Goal: Task Accomplishment & Management: Complete application form

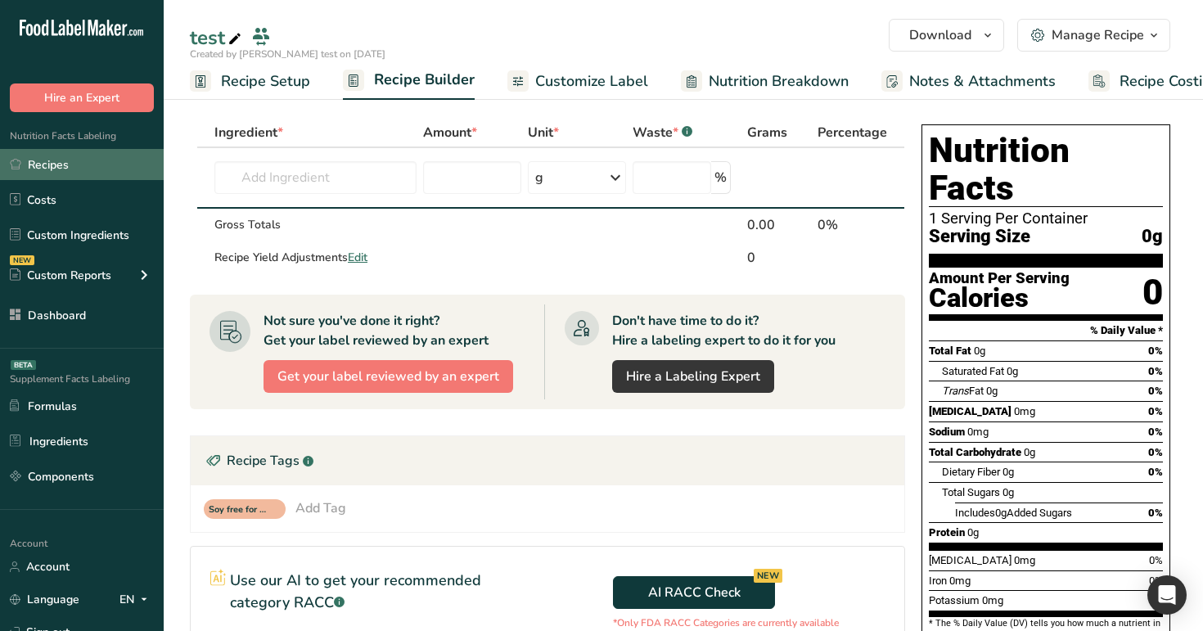
click at [112, 164] on link "Recipes" at bounding box center [82, 164] width 164 height 31
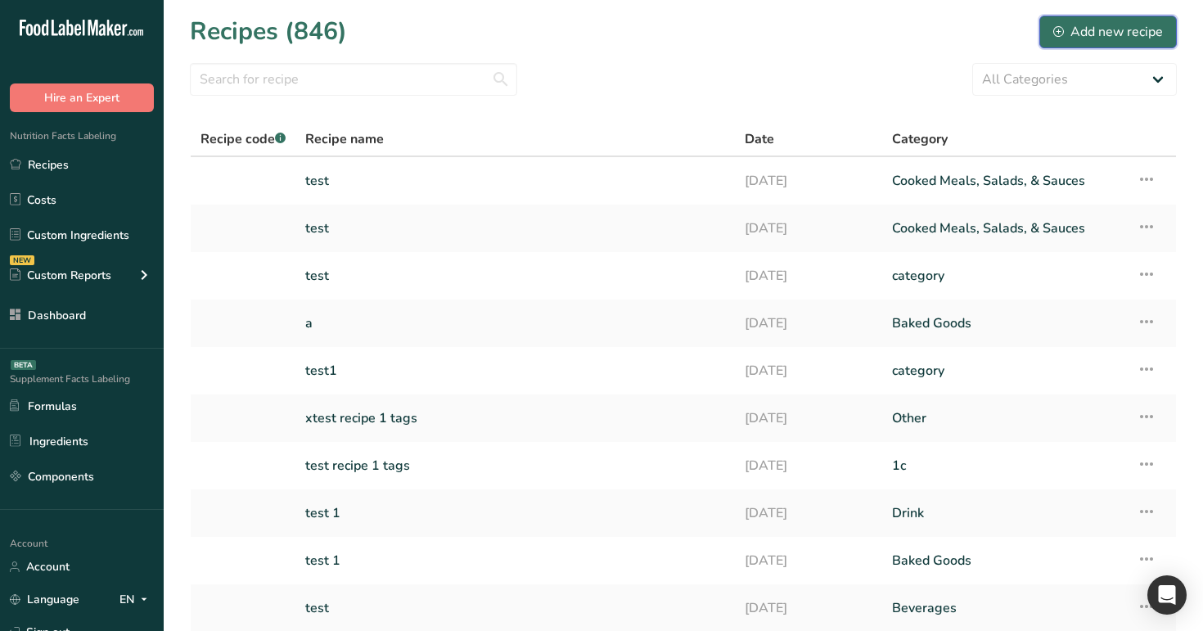
click at [1130, 32] on div "Add new recipe" at bounding box center [1108, 32] width 110 height 20
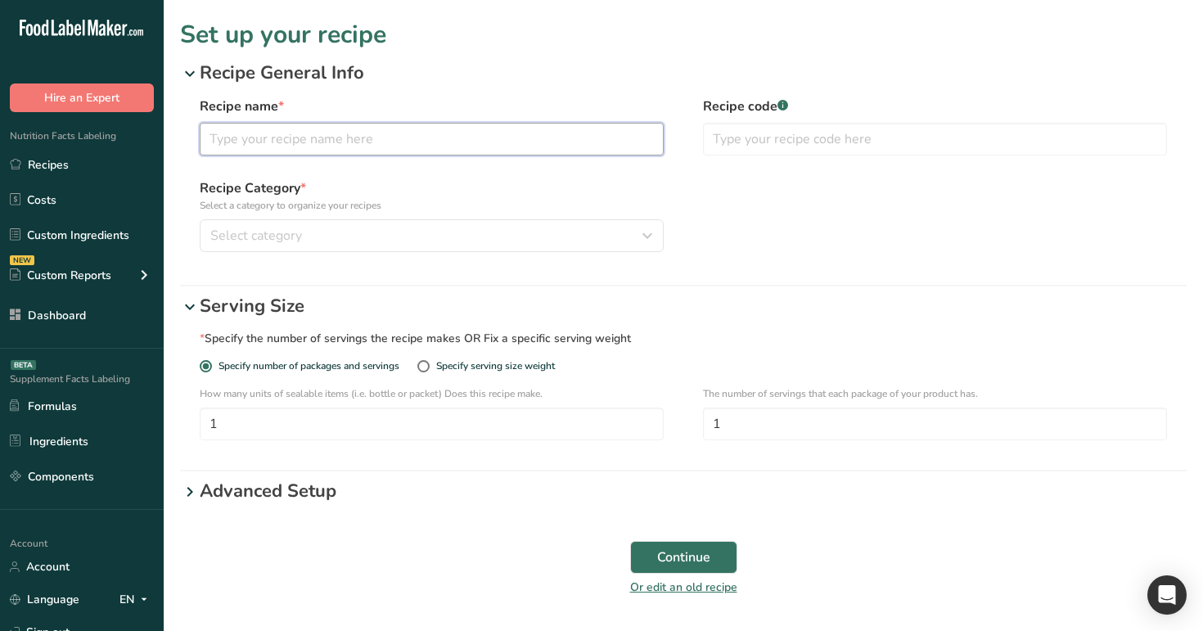
click at [453, 125] on input "text" at bounding box center [432, 139] width 464 height 33
type input "test"
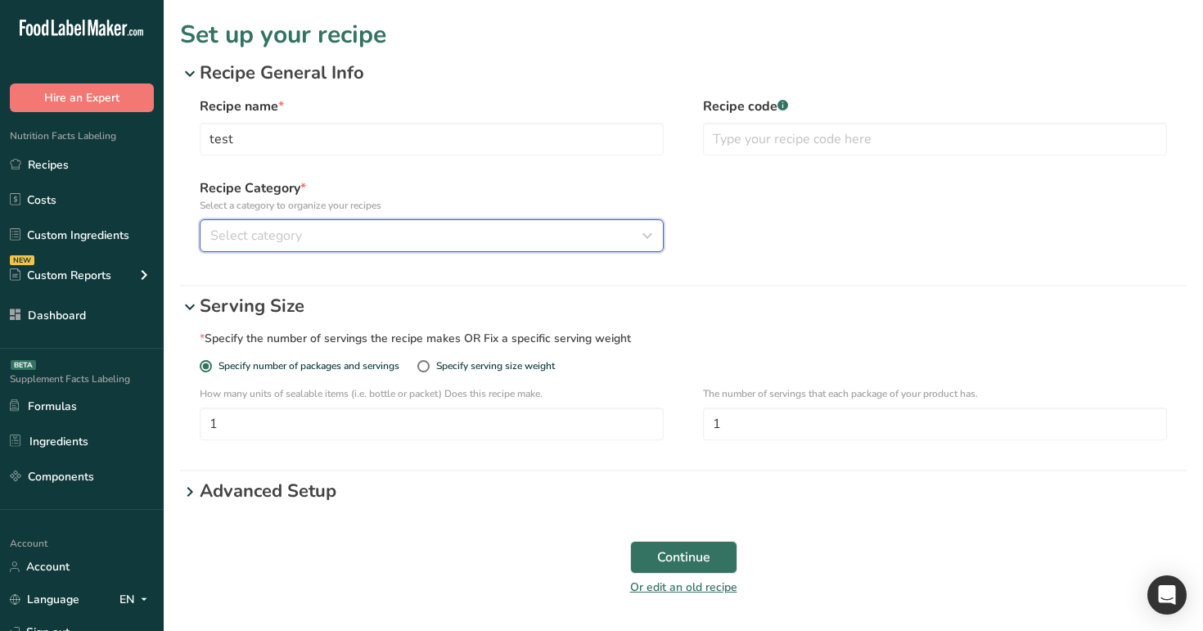
click at [376, 234] on div "Select category" at bounding box center [426, 236] width 433 height 20
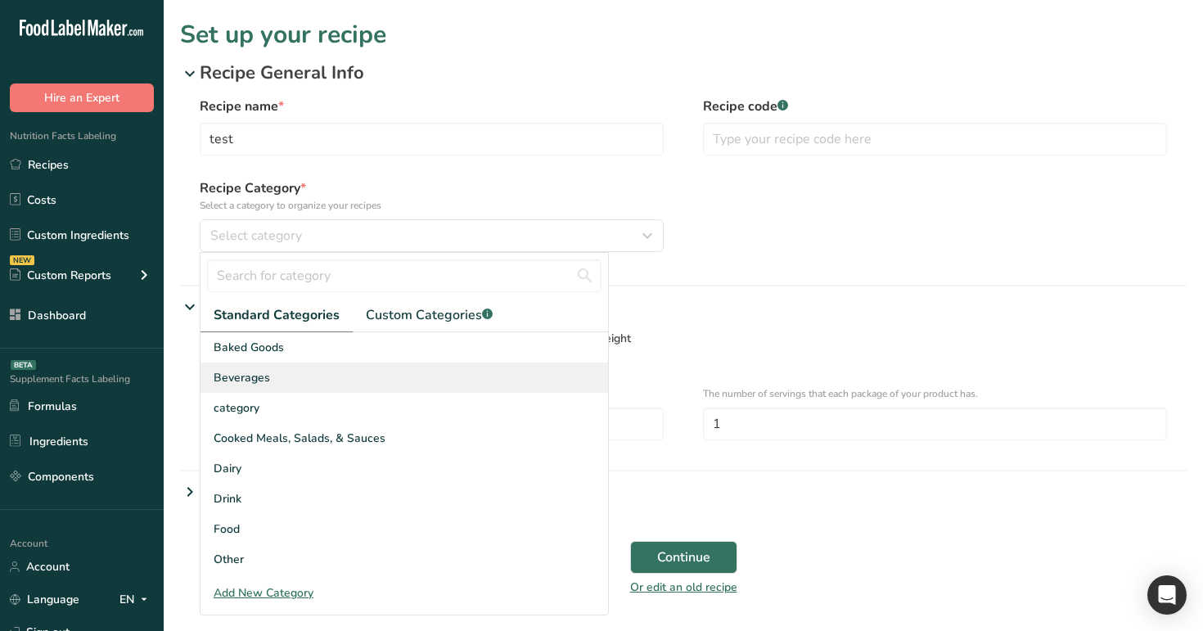
click at [382, 376] on div "Beverages" at bounding box center [405, 378] width 408 height 30
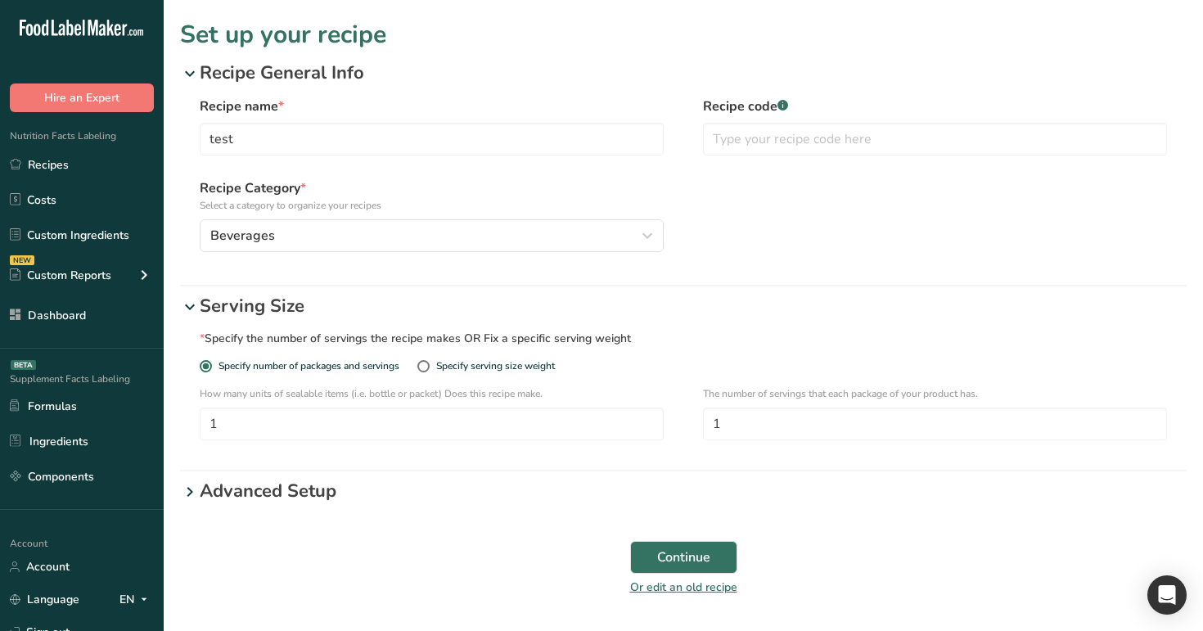
scroll to position [54, 0]
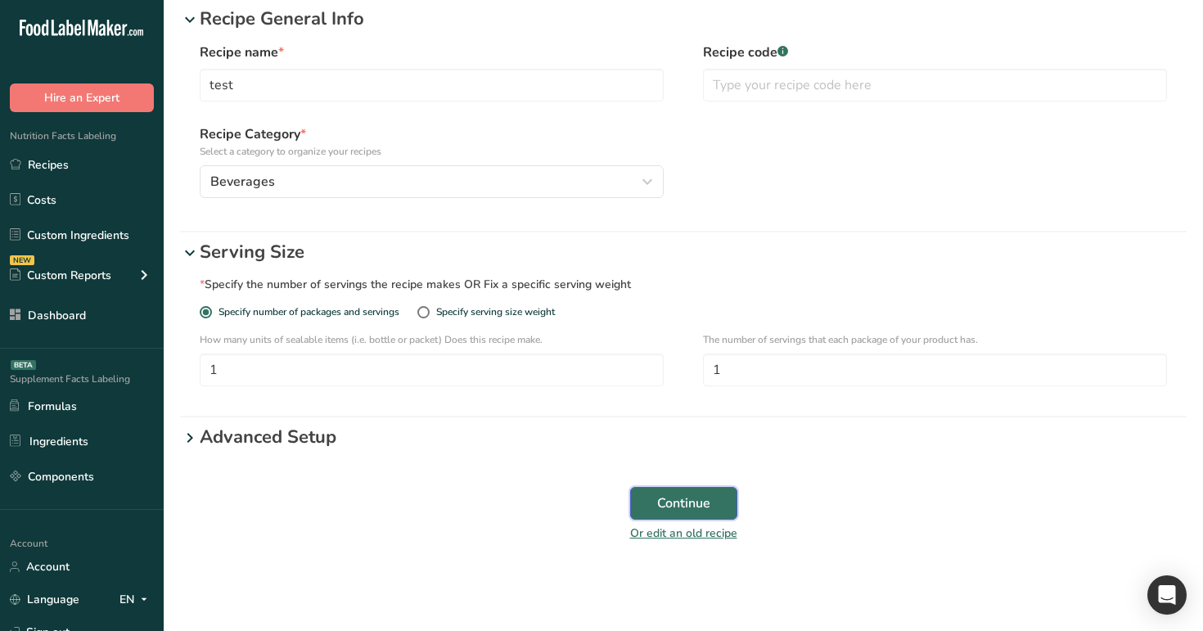
click at [676, 512] on span "Continue" at bounding box center [683, 503] width 53 height 20
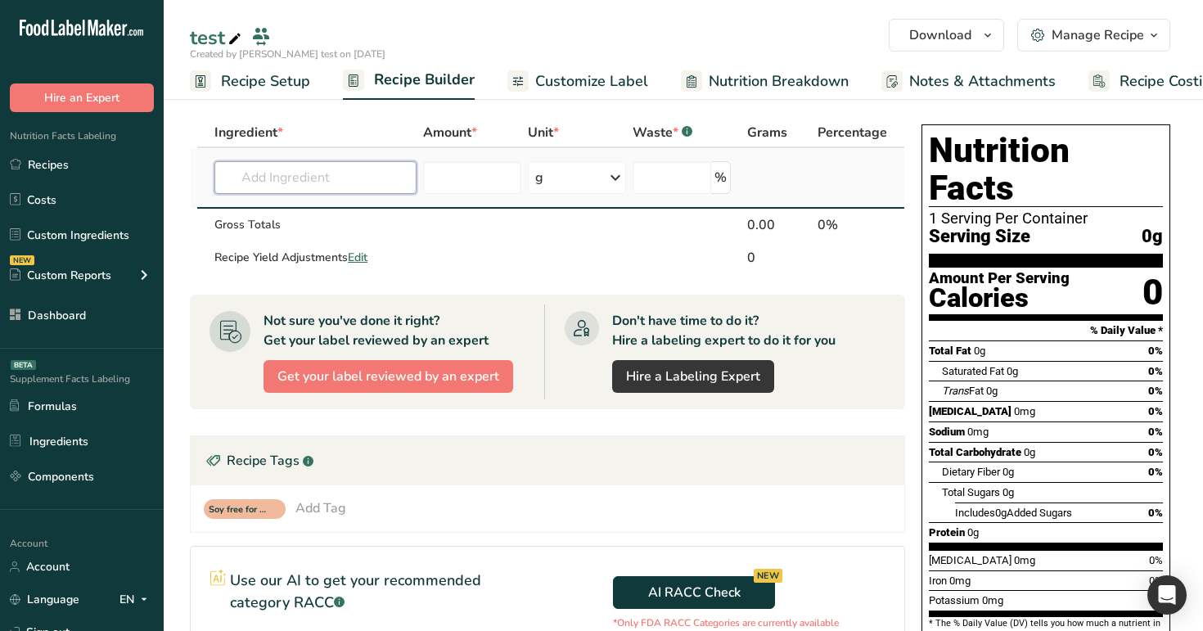
click at [318, 178] on input "text" at bounding box center [315, 177] width 202 height 33
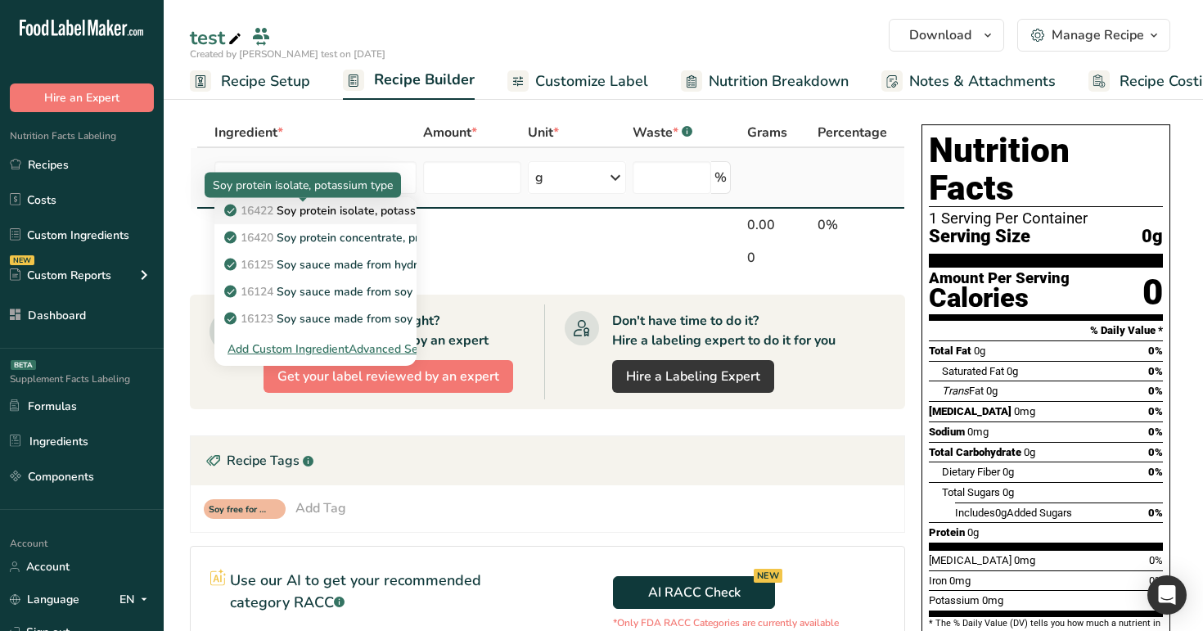
click at [338, 209] on p "16422 Soy protein isolate, potassium type" at bounding box center [344, 210] width 233 height 17
type input "Soy protein isolate, potassium type"
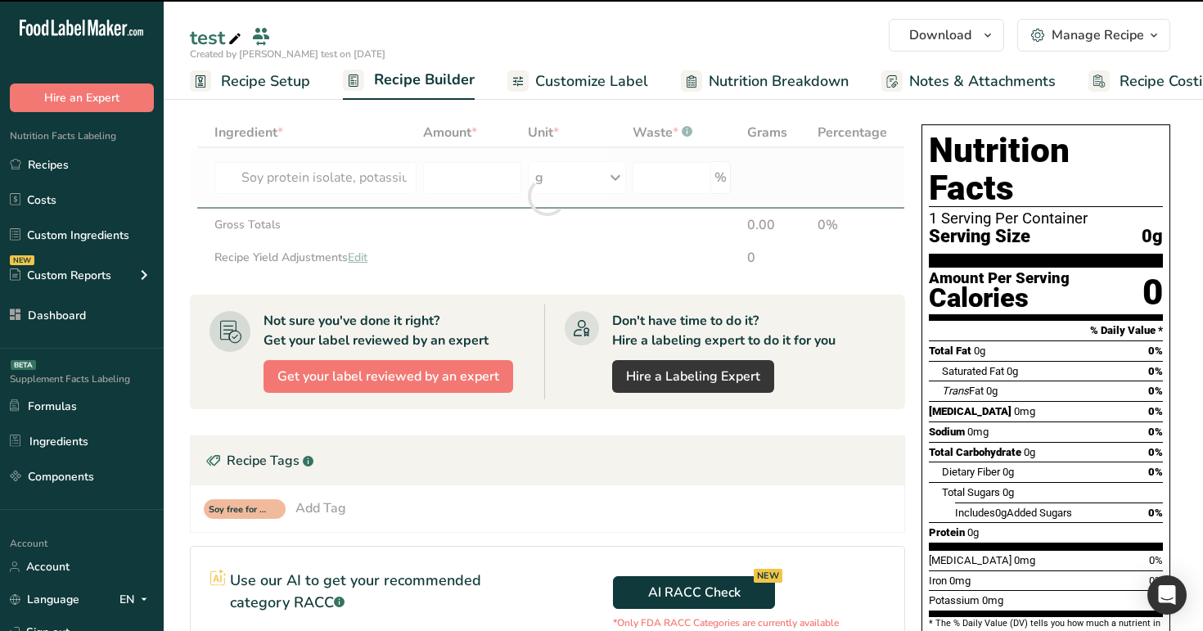
type input "0"
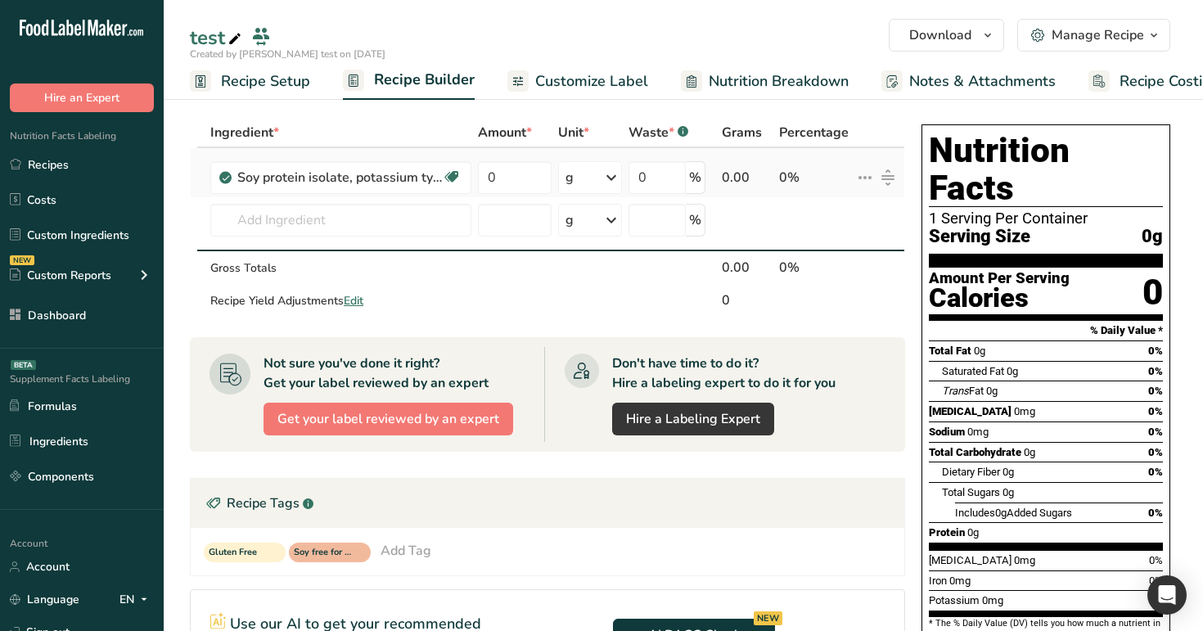
click at [862, 180] on icon at bounding box center [865, 177] width 20 height 29
click at [819, 252] on span "Delete" at bounding box center [828, 252] width 36 height 17
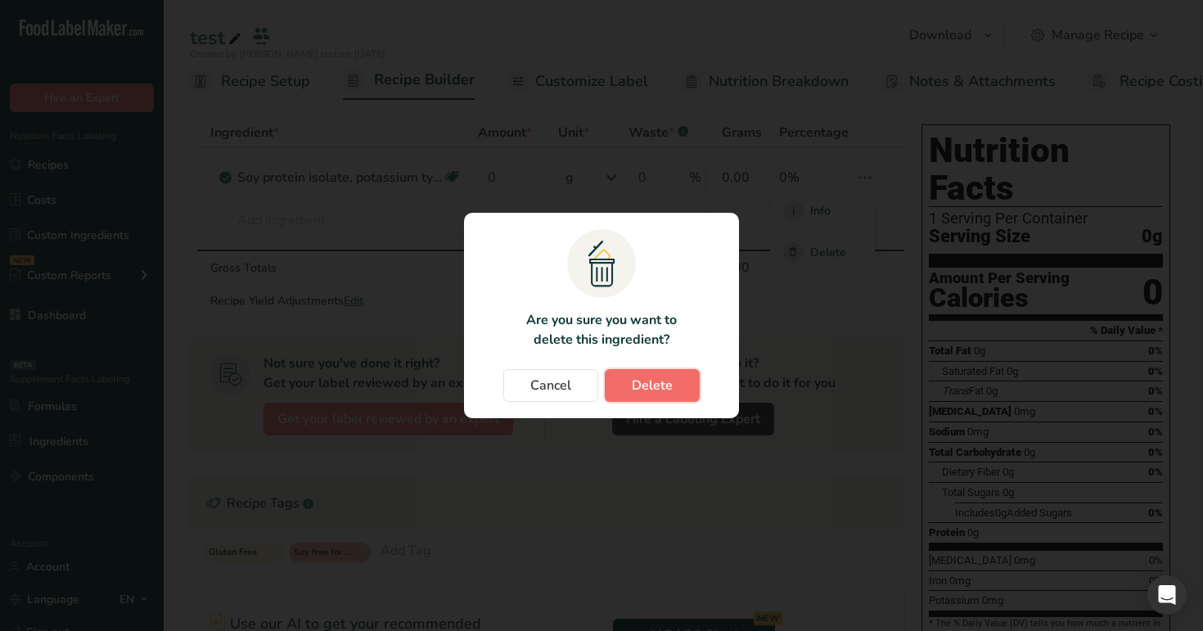
click at [642, 388] on span "Delete" at bounding box center [652, 386] width 41 height 20
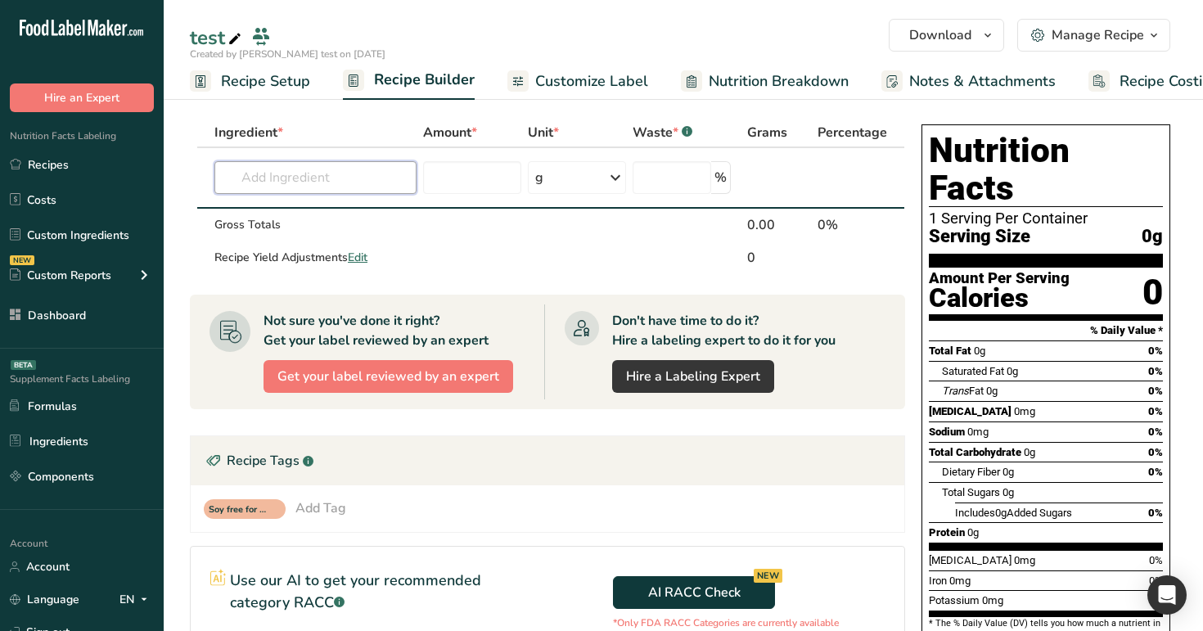
click at [415, 174] on input "text" at bounding box center [315, 177] width 202 height 33
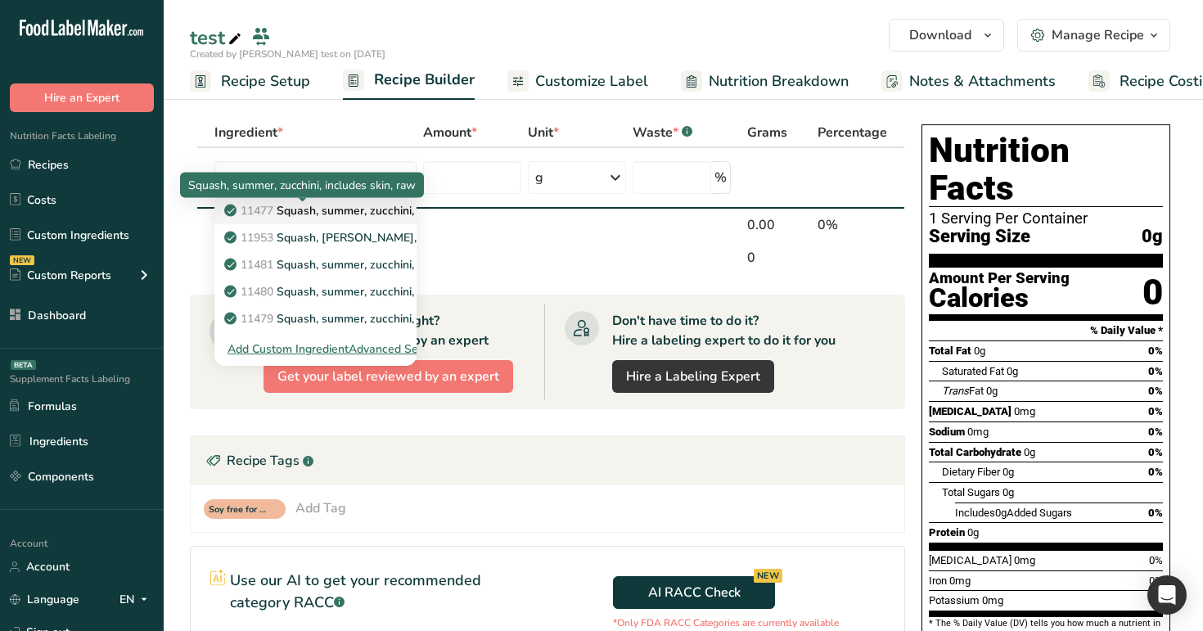
click at [372, 210] on p "11477 Squash, summer, zucchini, includes skin, raw" at bounding box center [369, 210] width 283 height 17
type input "Squash, summer, zucchini, includes skin, raw"
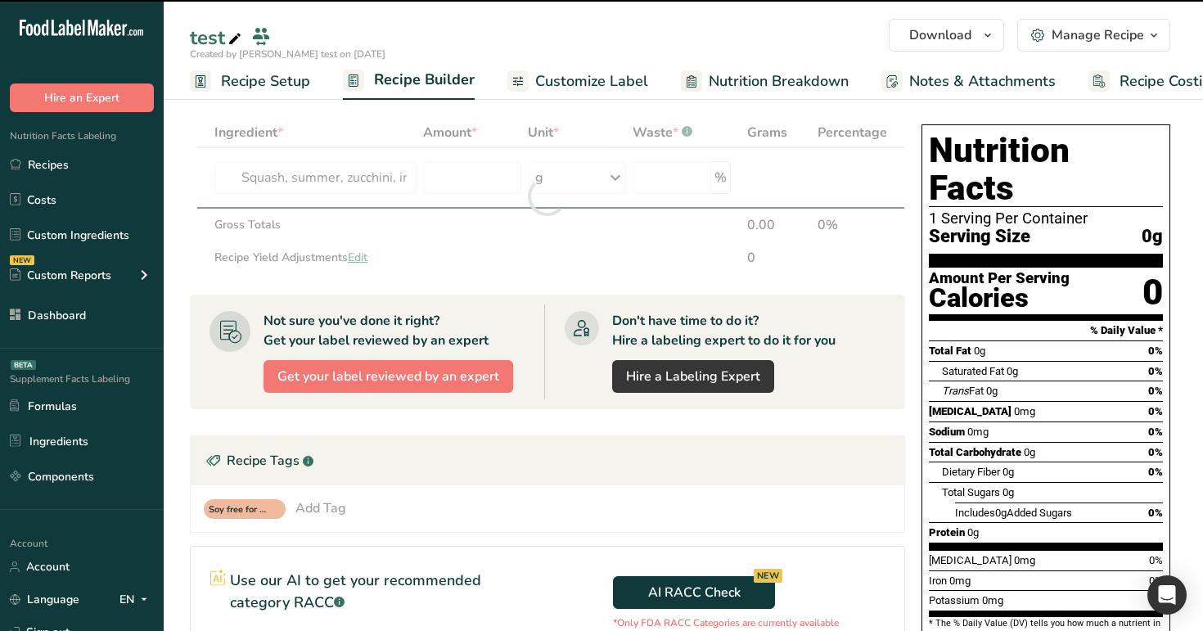
type input "0"
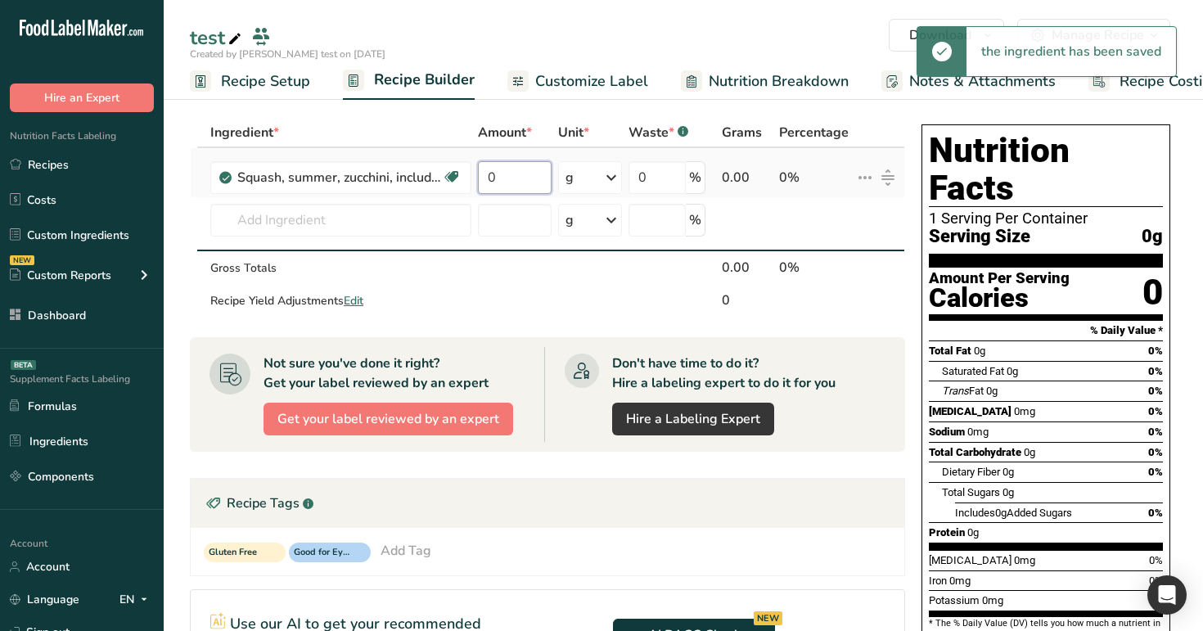
click at [515, 183] on input "0" at bounding box center [515, 177] width 74 height 33
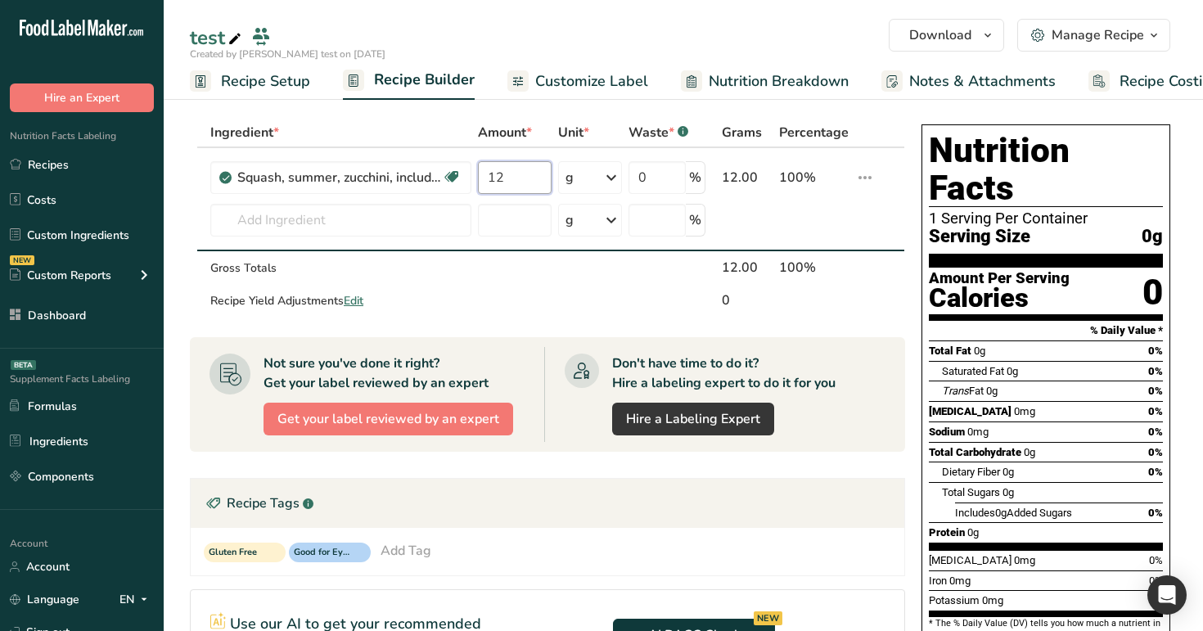
type input "12"
click at [608, 112] on section "Ingredient * Amount * Unit * Waste * .a-a{fill:#347362;}.b-a{fill:#fff;} Grams …" at bounding box center [683, 514] width 1039 height 859
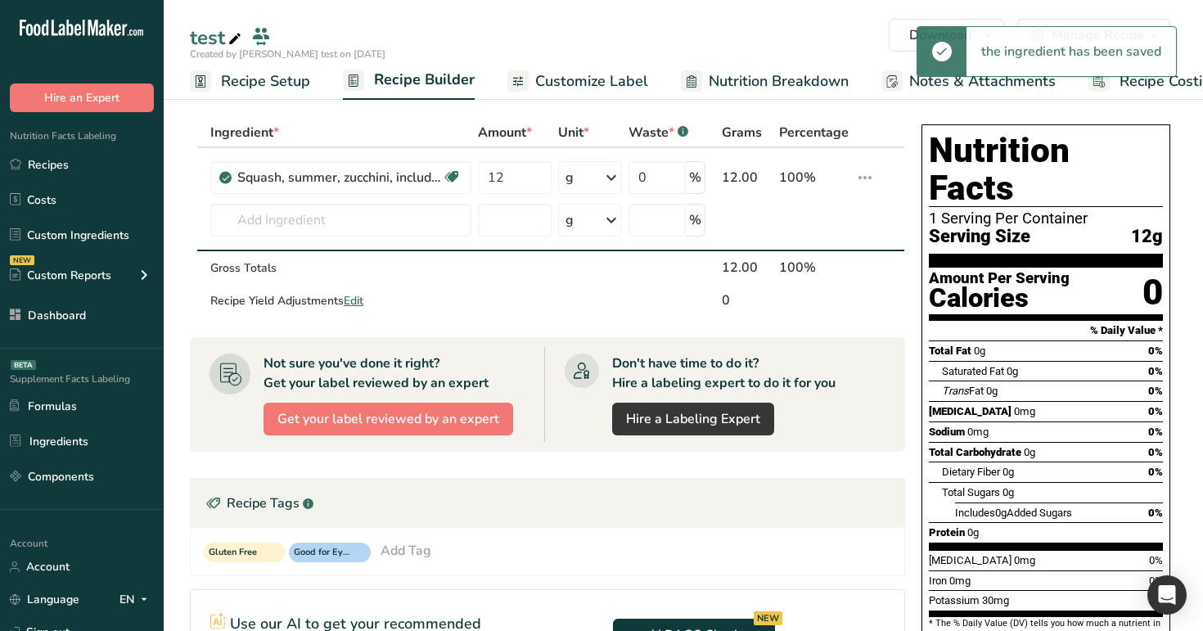
click at [595, 78] on span "Customize Label" at bounding box center [591, 81] width 113 height 22
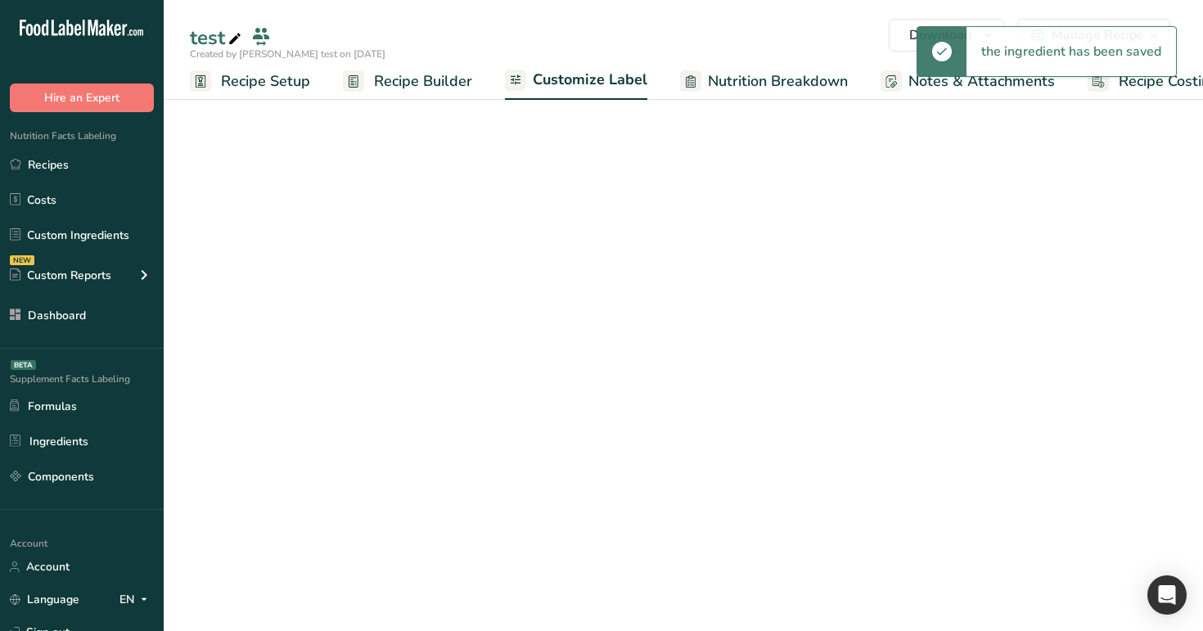
scroll to position [0, 42]
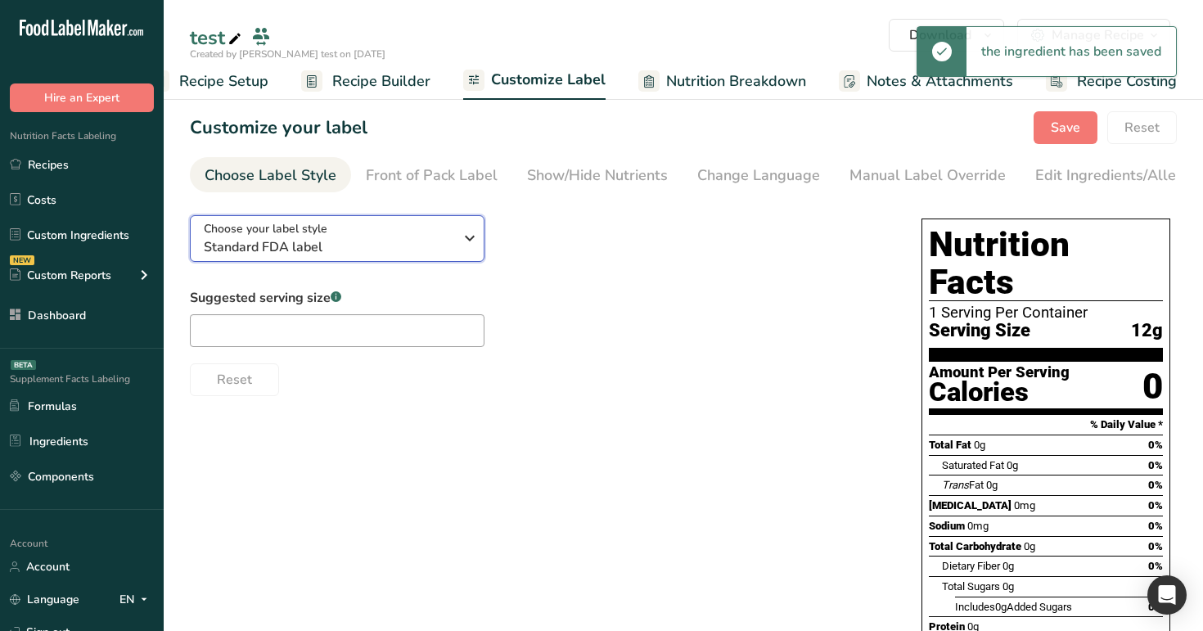
click at [429, 246] on span "Standard FDA label" at bounding box center [329, 247] width 250 height 20
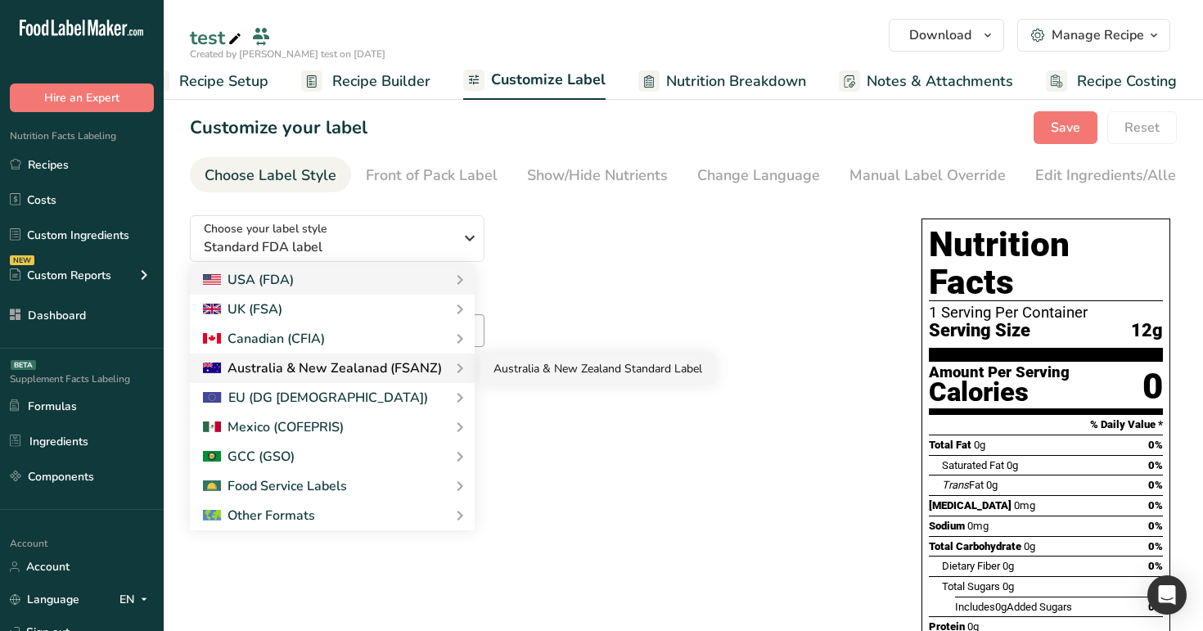
click at [555, 381] on link "Australia & New Zealand Standard Label" at bounding box center [597, 369] width 235 height 30
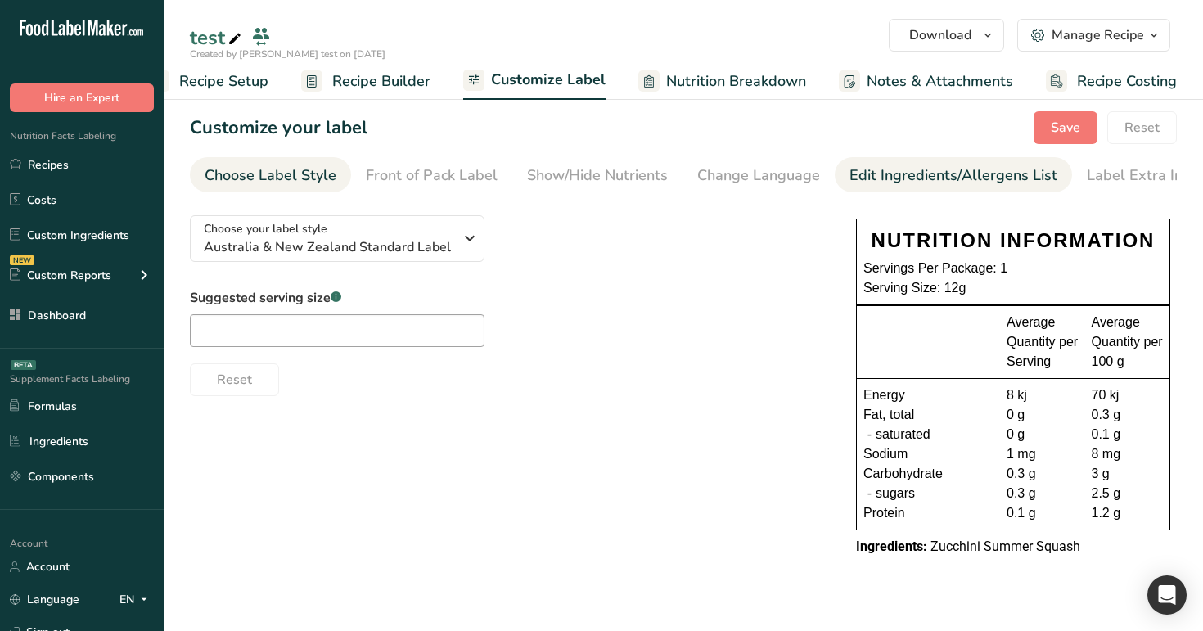
click at [911, 170] on div "Edit Ingredients/Allergens List" at bounding box center [954, 175] width 208 height 22
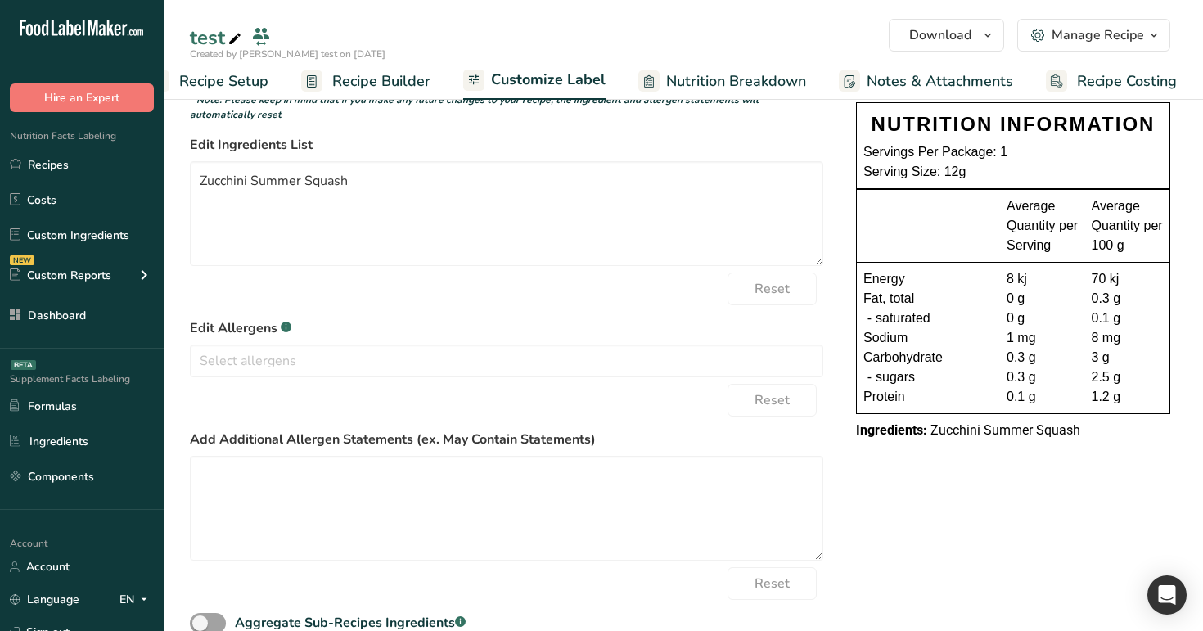
scroll to position [152, 0]
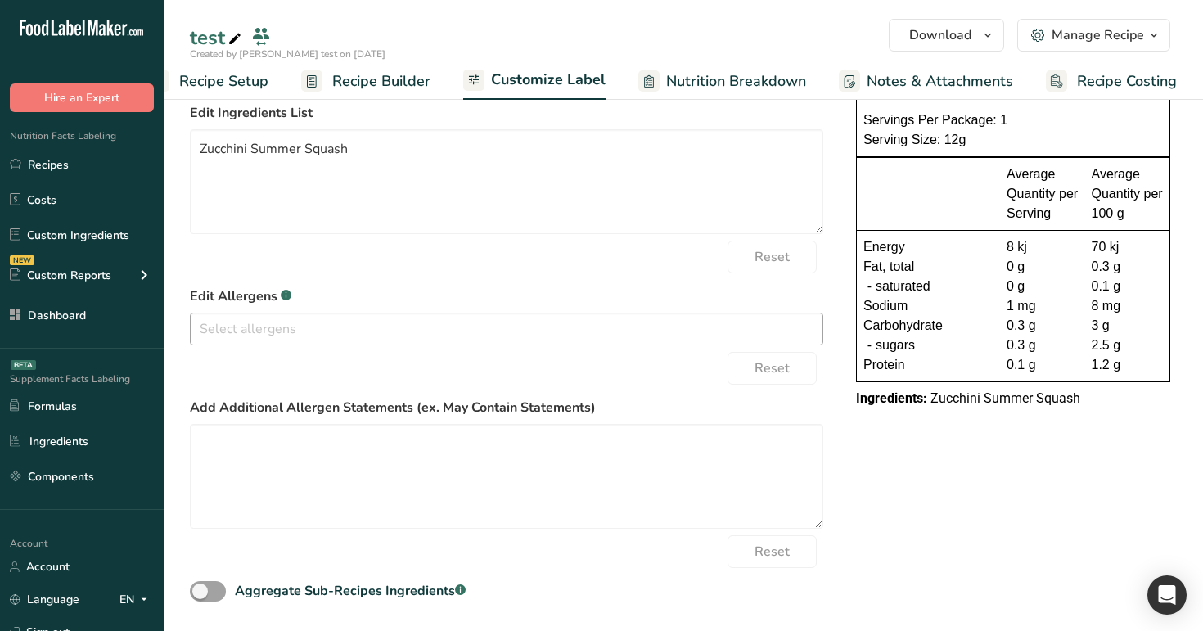
click at [453, 341] on div at bounding box center [507, 330] width 632 height 28
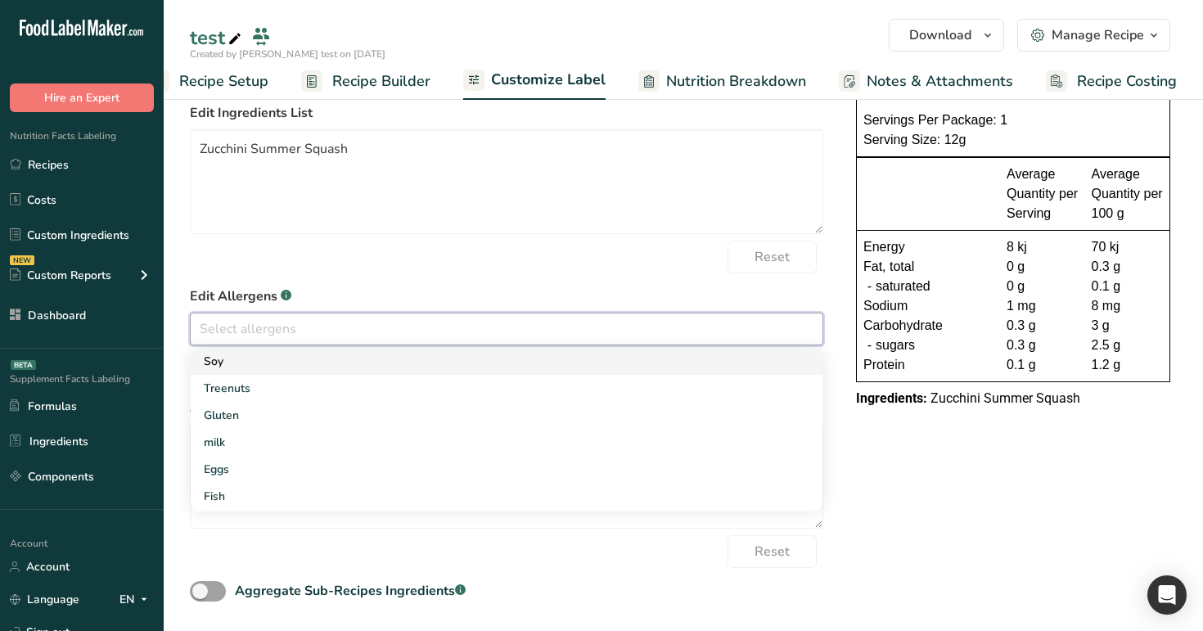
click at [437, 363] on link "Soy" at bounding box center [507, 361] width 632 height 27
click at [437, 363] on link "Treenuts" at bounding box center [507, 361] width 632 height 27
click at [438, 370] on link "Gluten" at bounding box center [507, 361] width 632 height 27
click at [438, 370] on link "milk" at bounding box center [507, 361] width 632 height 27
click at [438, 370] on link "Eggs" at bounding box center [507, 361] width 632 height 27
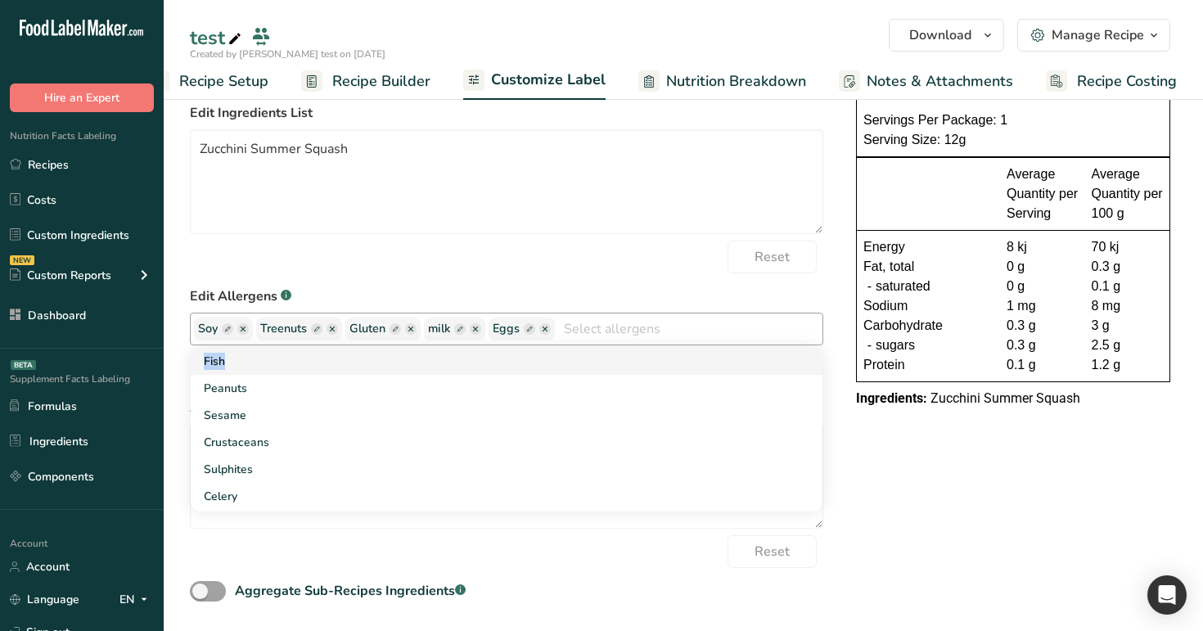
click at [438, 370] on link "Fish" at bounding box center [507, 361] width 632 height 27
click at [438, 370] on link "Peanuts" at bounding box center [507, 361] width 632 height 27
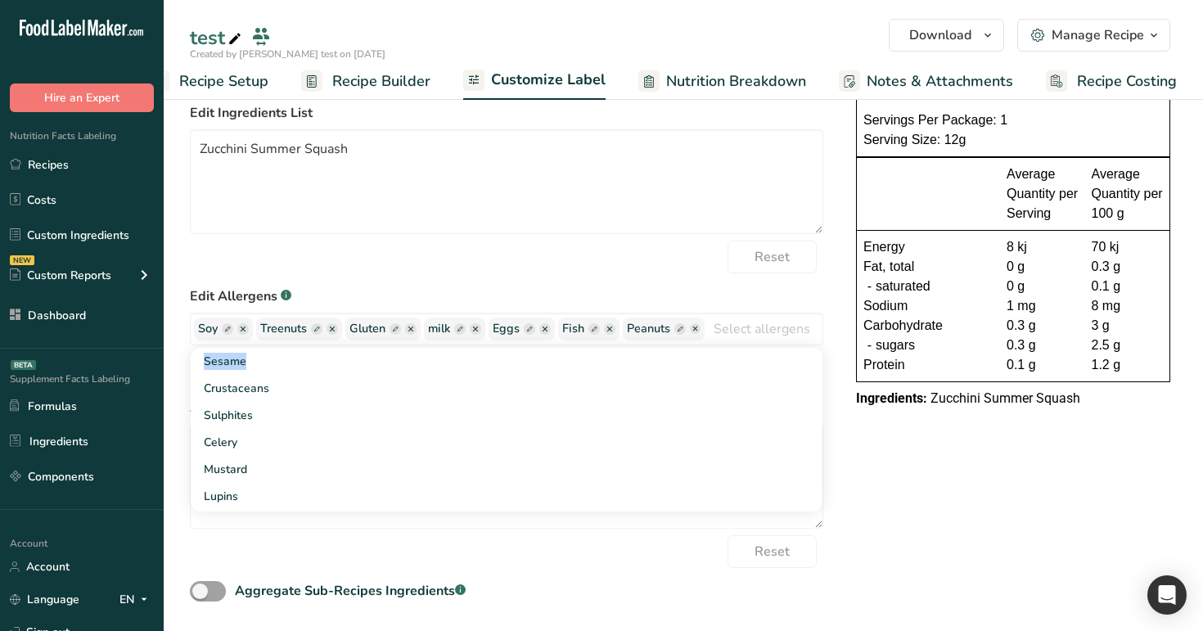
click at [507, 264] on div "Reset" at bounding box center [506, 257] width 633 height 33
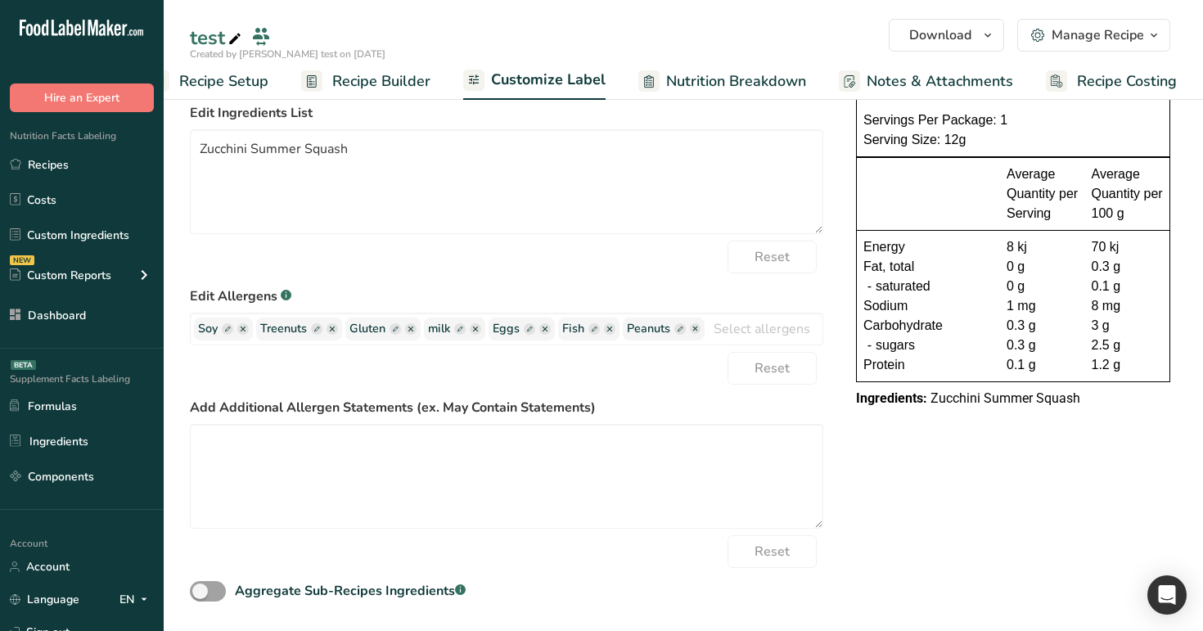
scroll to position [0, 0]
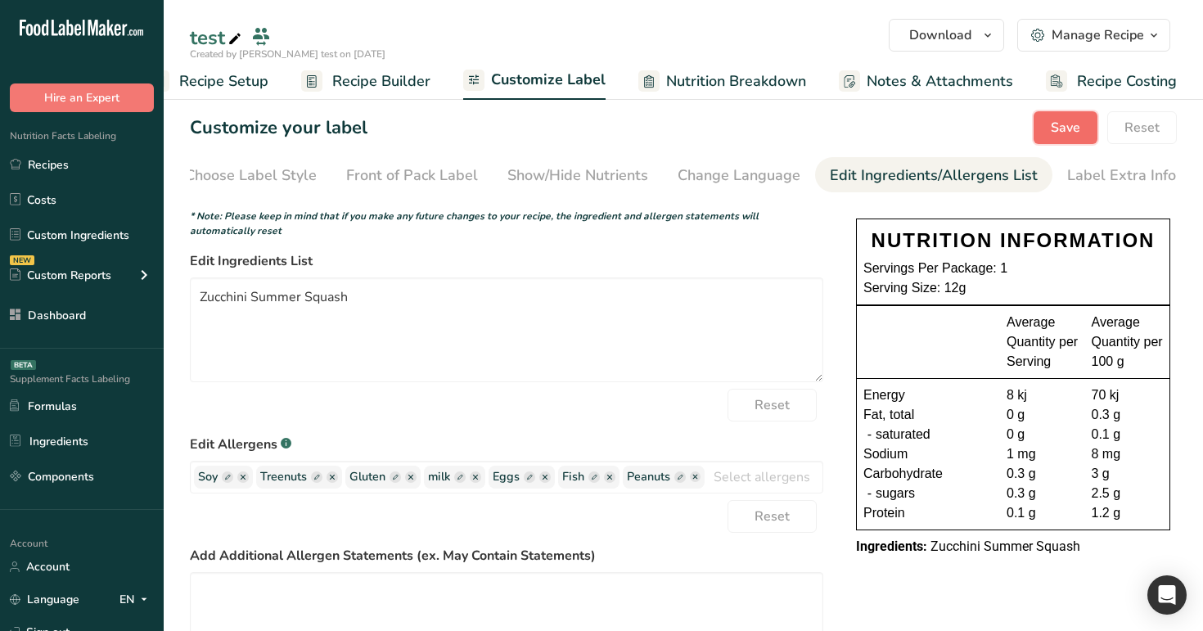
click at [1058, 115] on button "Save" at bounding box center [1066, 127] width 64 height 33
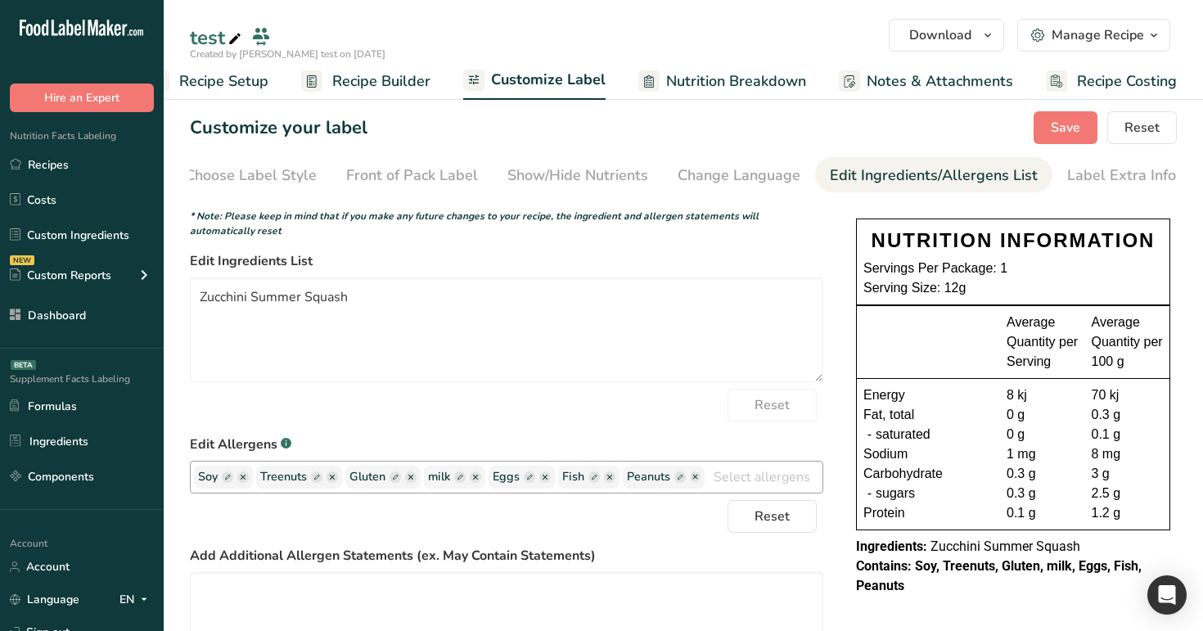
click at [226, 480] on icon "button" at bounding box center [227, 477] width 5 height 5
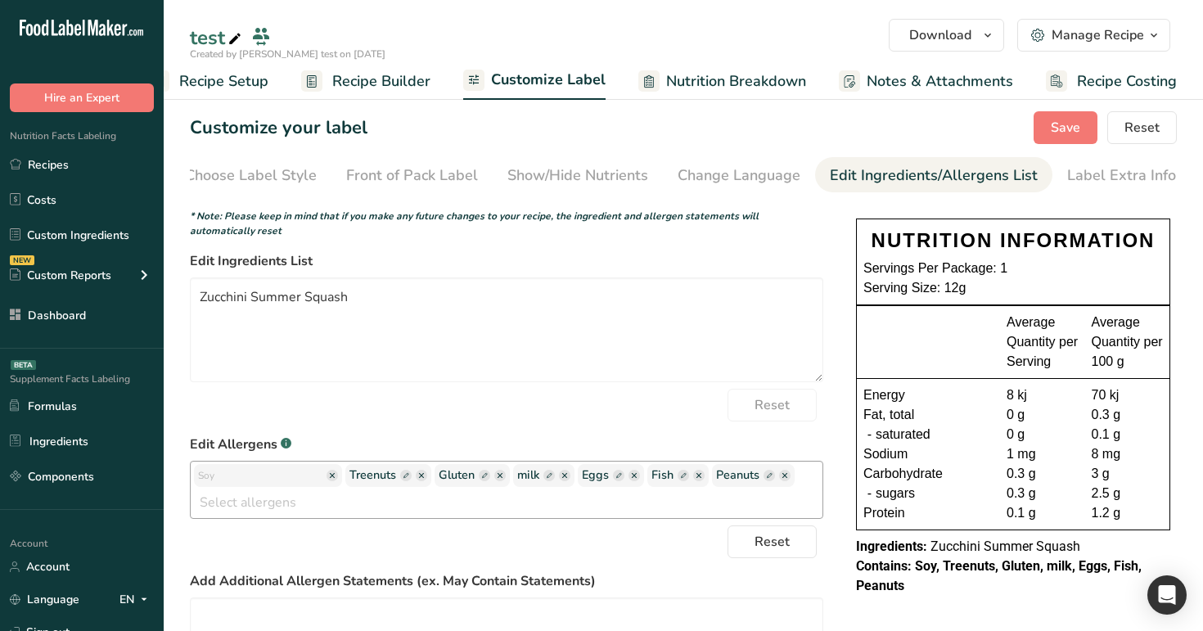
click at [222, 483] on input "text" at bounding box center [260, 475] width 124 height 21
click at [1053, 129] on span "Save" at bounding box center [1065, 128] width 29 height 20
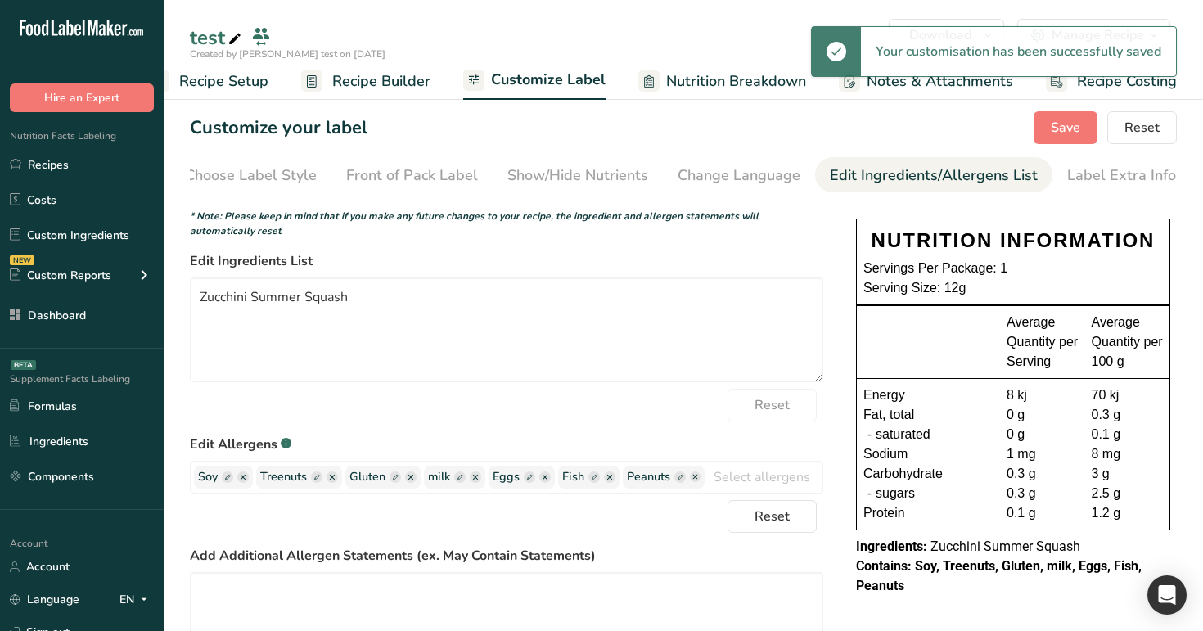
click at [703, 92] on link "Nutrition Breakdown" at bounding box center [722, 81] width 168 height 37
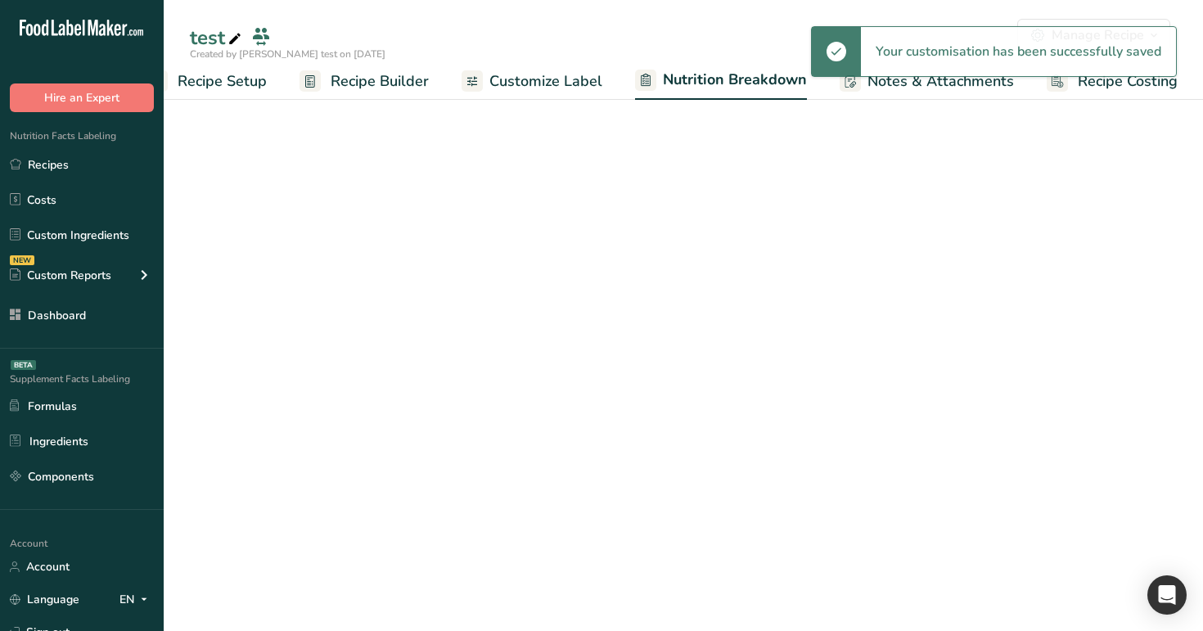
select select "Calories"
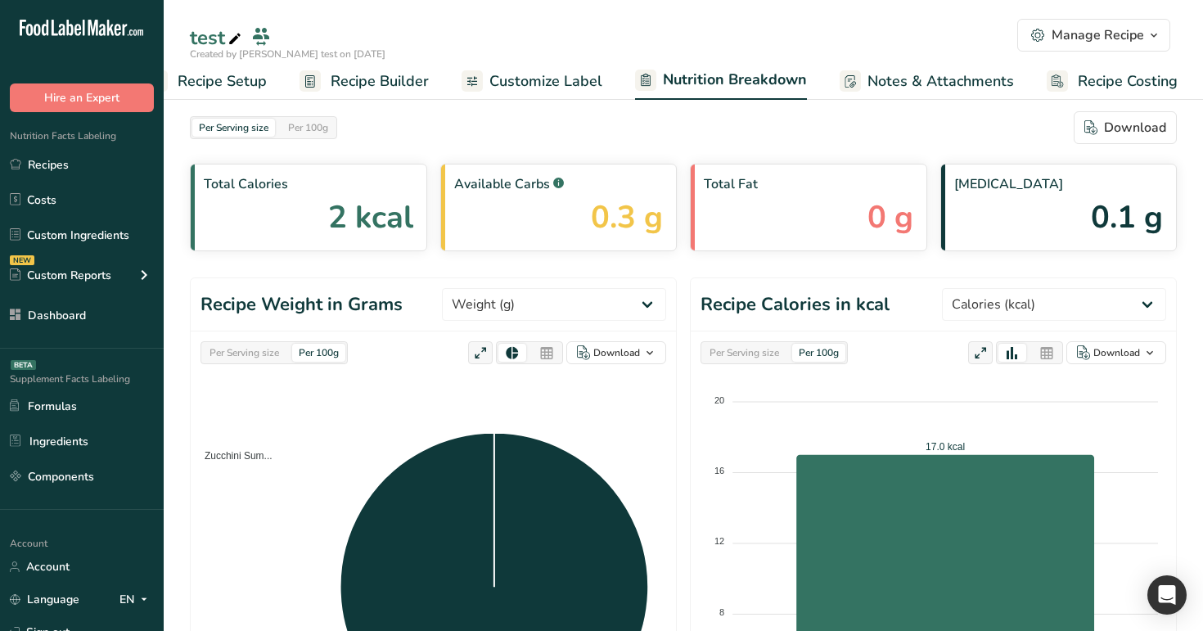
click at [387, 70] on span "Recipe Builder" at bounding box center [380, 81] width 98 height 22
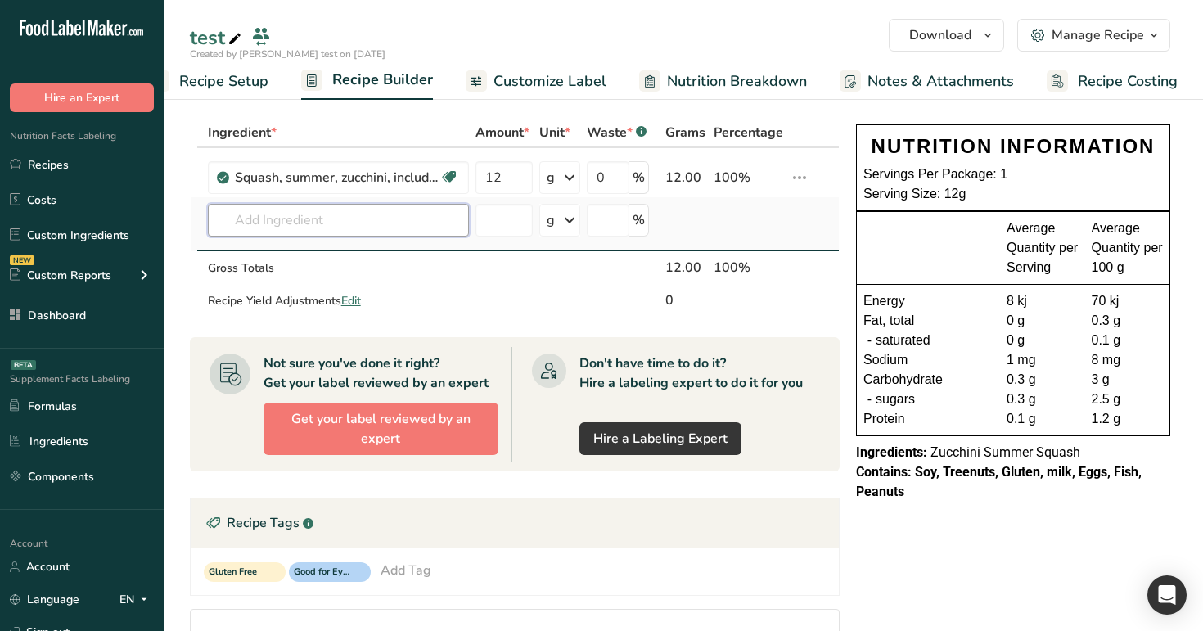
click at [418, 215] on input "text" at bounding box center [338, 220] width 261 height 33
click at [800, 172] on icon at bounding box center [800, 177] width 20 height 29
click at [774, 258] on span "Delete" at bounding box center [763, 252] width 36 height 17
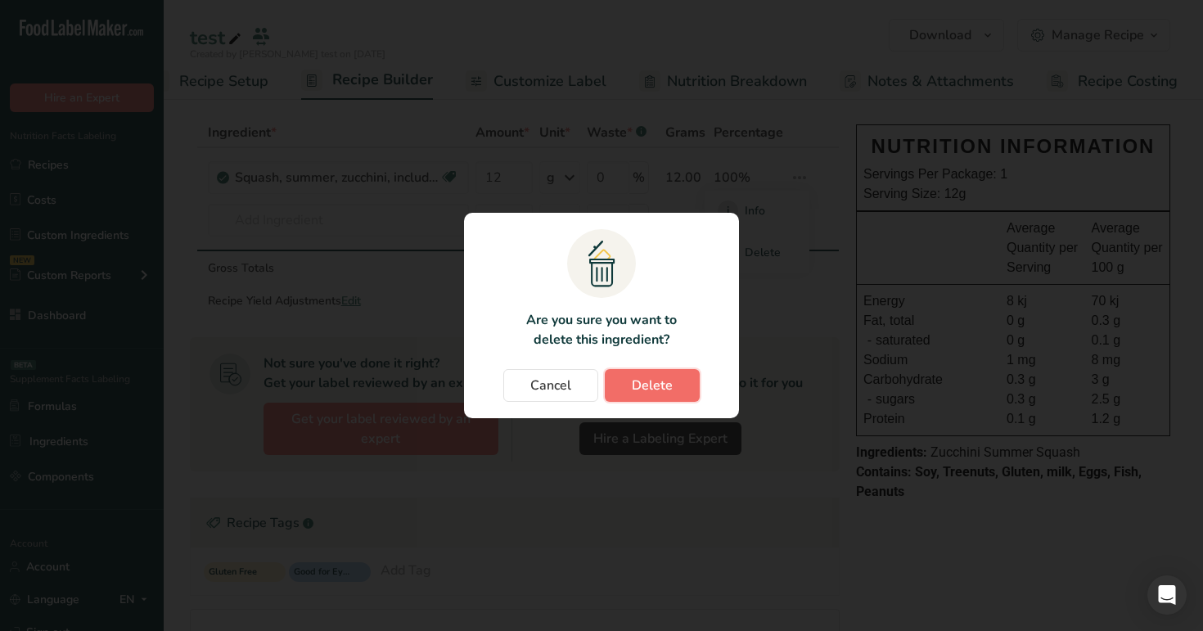
click at [645, 376] on span "Delete" at bounding box center [652, 386] width 41 height 20
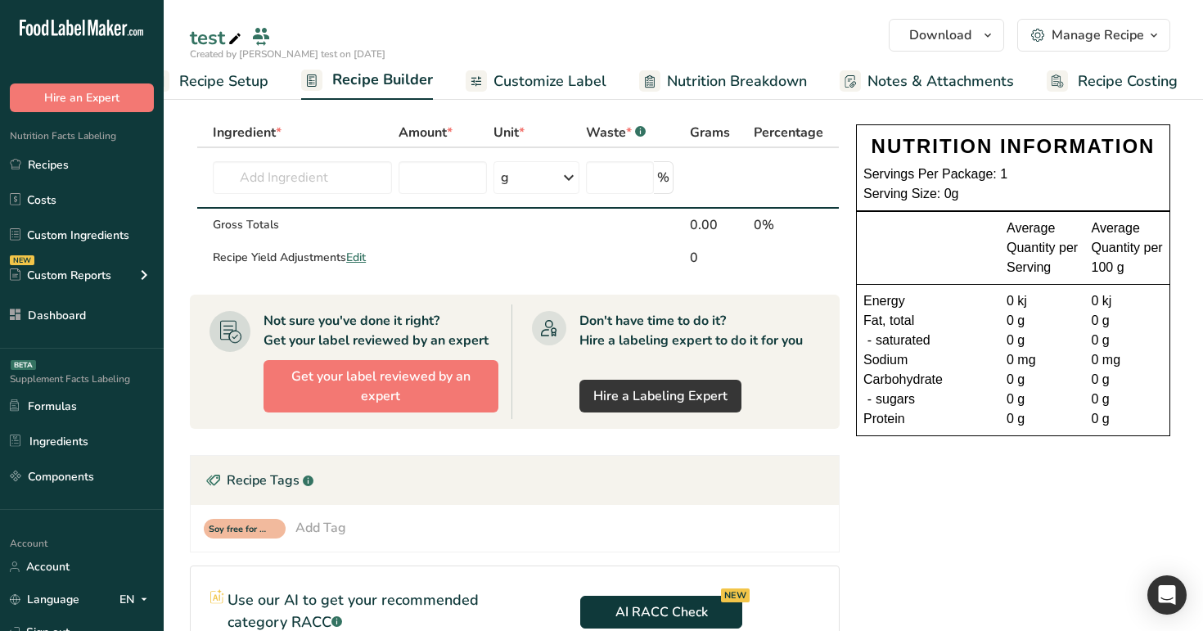
click at [261, 84] on span "Recipe Setup" at bounding box center [223, 81] width 89 height 22
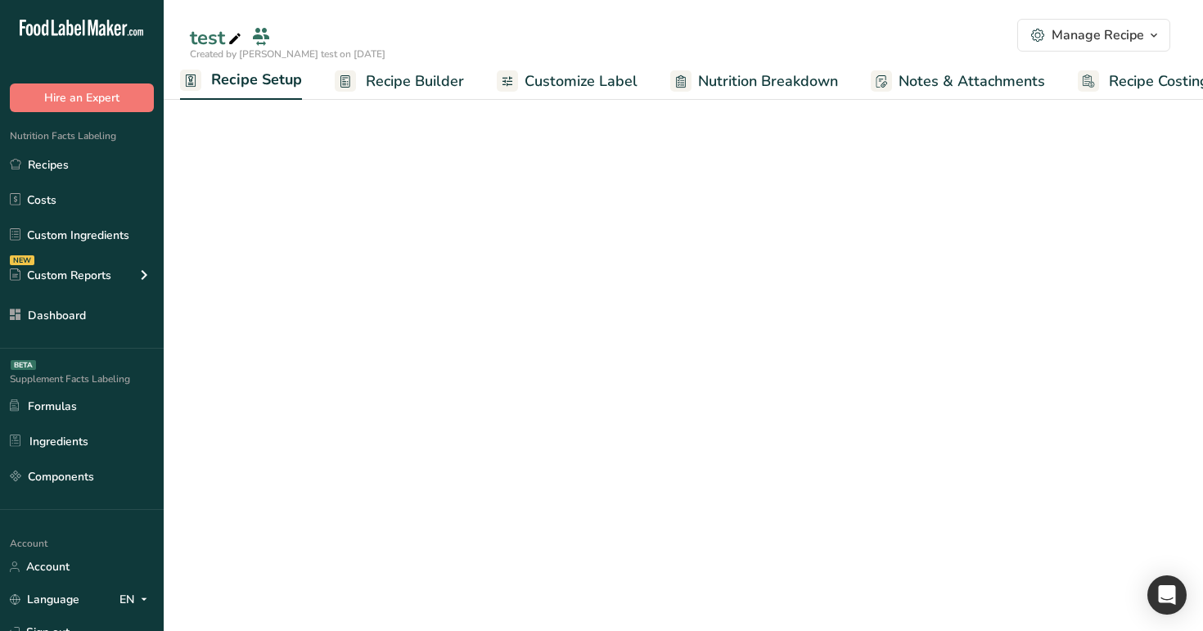
scroll to position [0, 6]
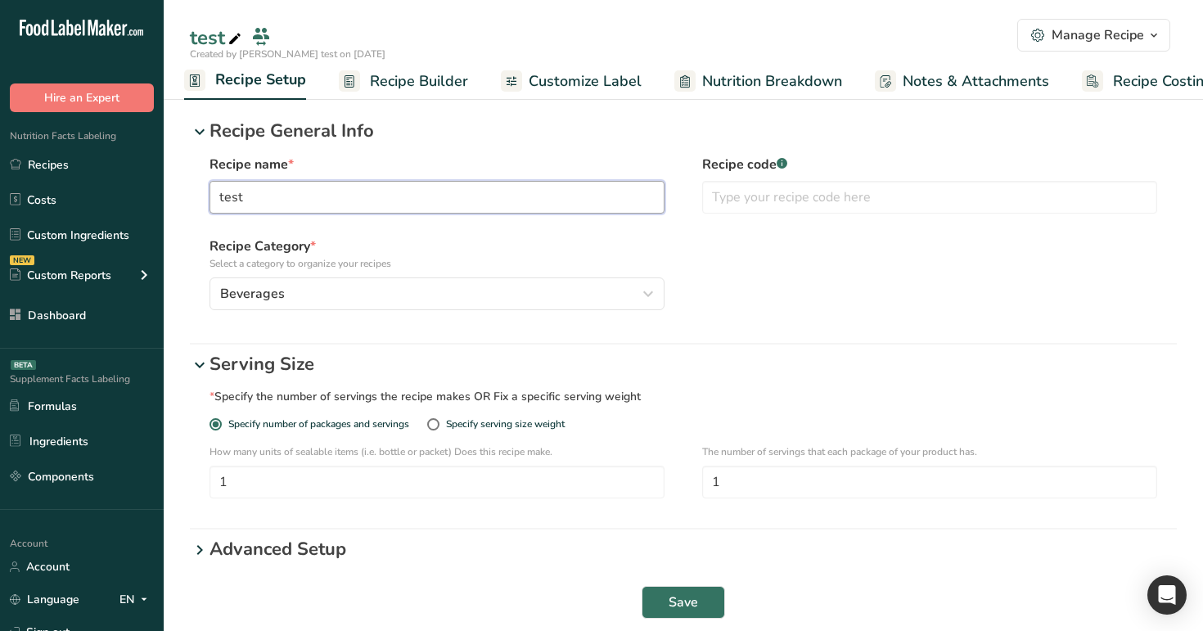
click at [264, 193] on input "test" at bounding box center [437, 197] width 455 height 33
click at [458, 418] on div "Specify serving size weight" at bounding box center [505, 424] width 119 height 12
click at [438, 419] on input "Specify serving size weight" at bounding box center [432, 424] width 11 height 11
radio input "true"
radio input "false"
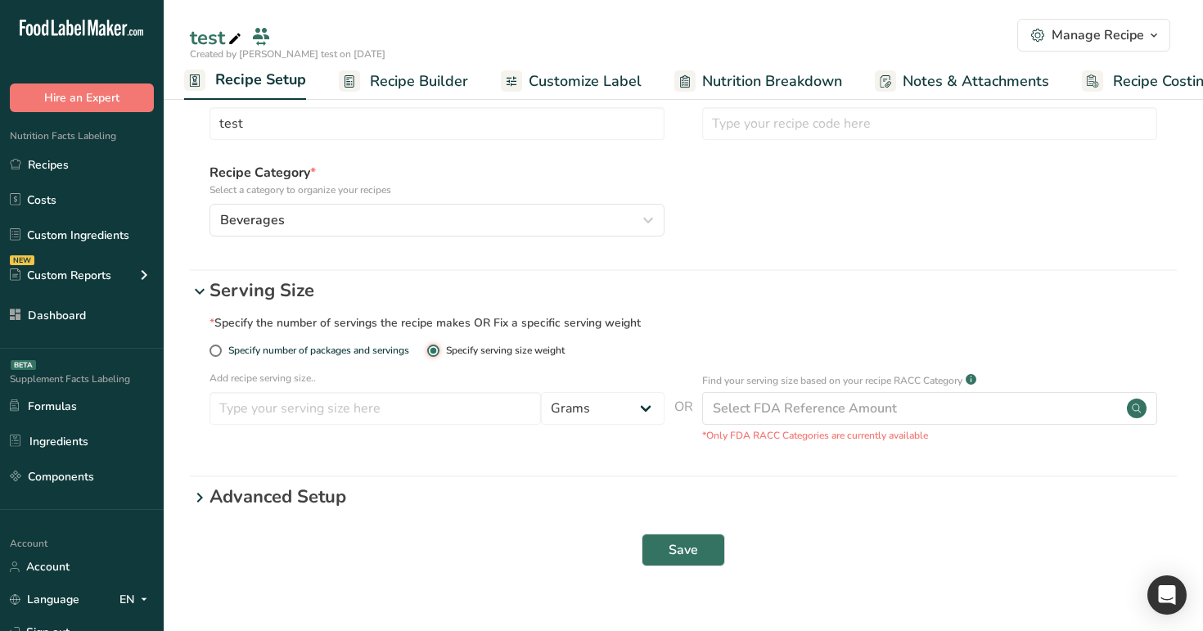
scroll to position [97, 0]
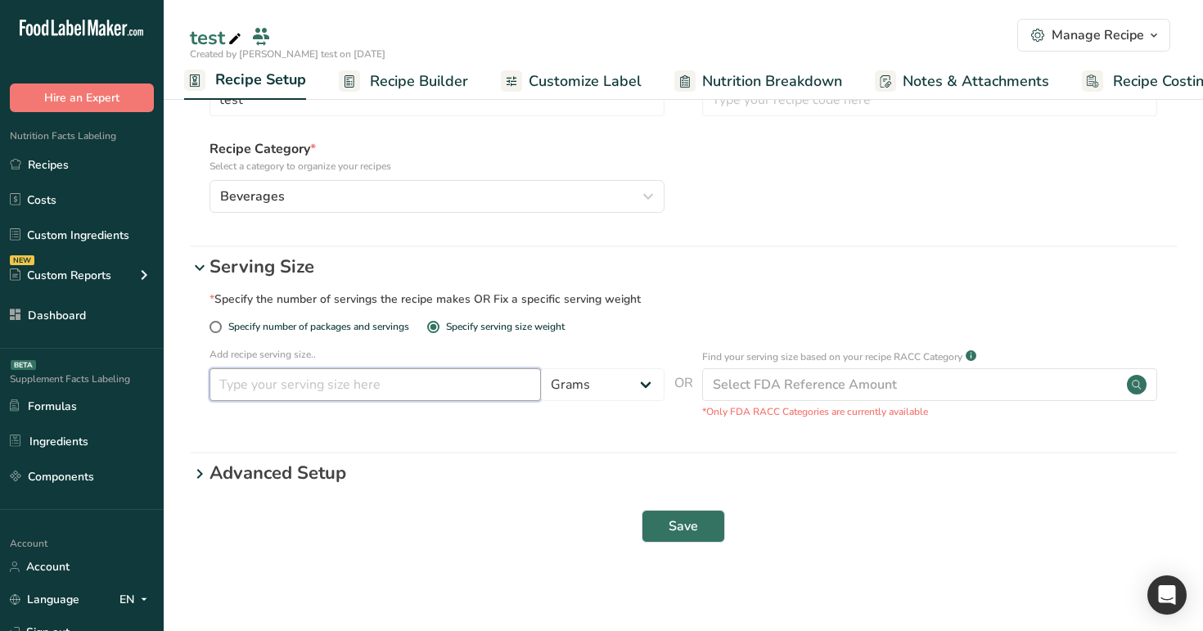
click at [484, 389] on input "number" at bounding box center [375, 384] width 331 height 33
type input "2"
click at [658, 530] on button "Save" at bounding box center [683, 526] width 83 height 33
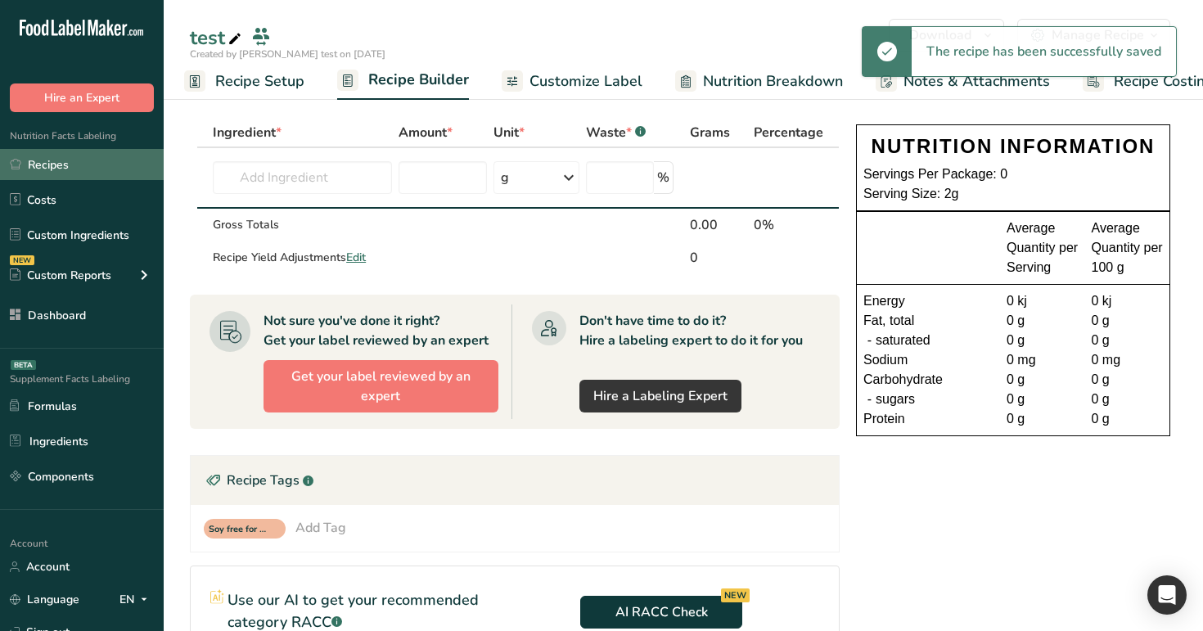
click at [97, 171] on link "Recipes" at bounding box center [82, 164] width 164 height 31
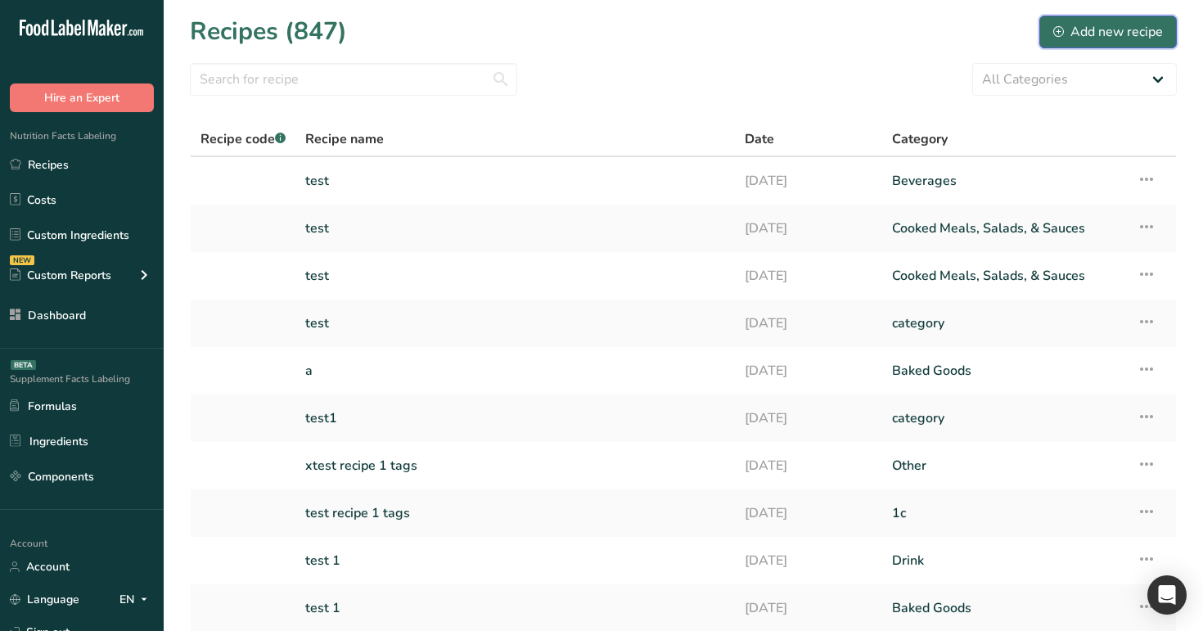
click at [1160, 20] on button "Add new recipe" at bounding box center [1107, 32] width 137 height 33
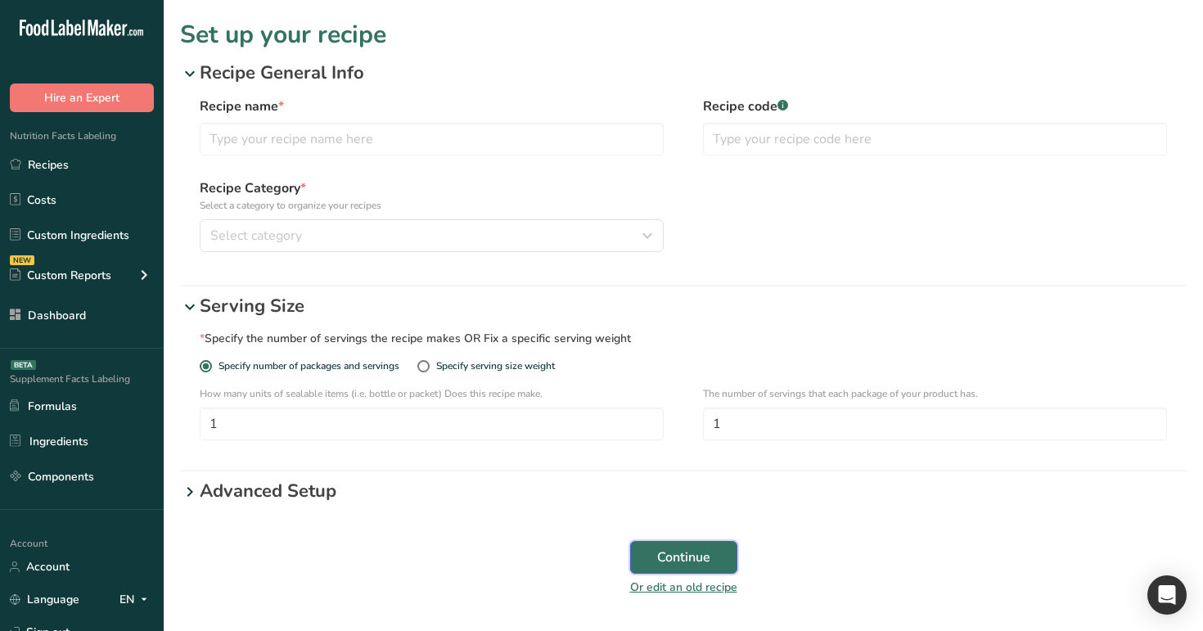
click at [696, 548] on span "Continue" at bounding box center [683, 558] width 53 height 20
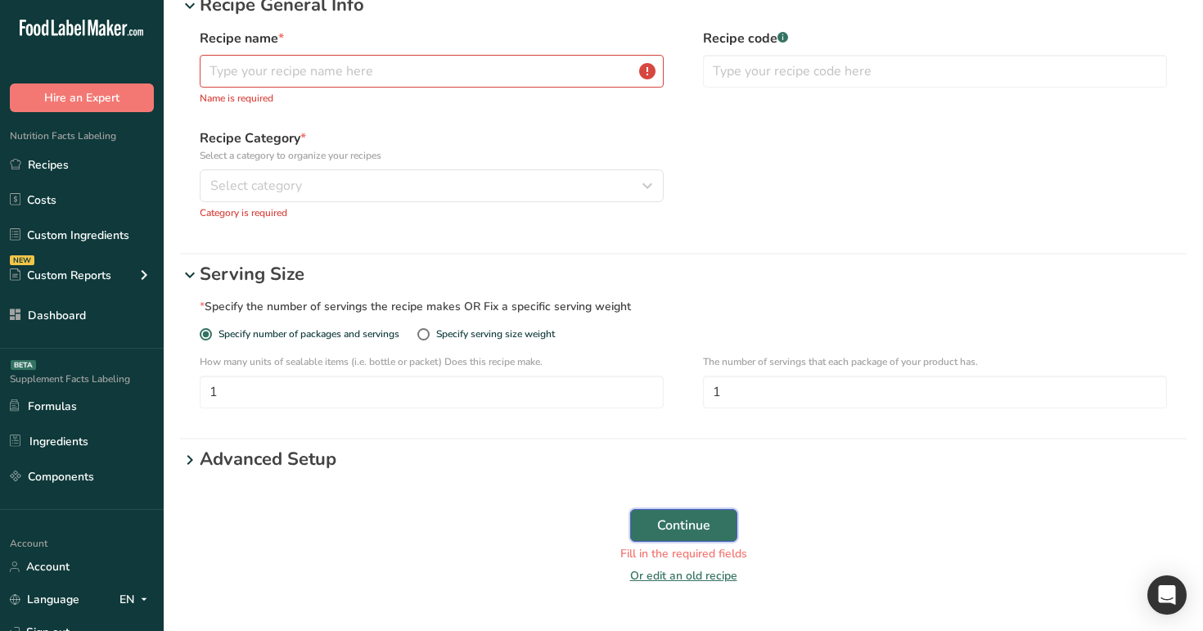
scroll to position [70, 0]
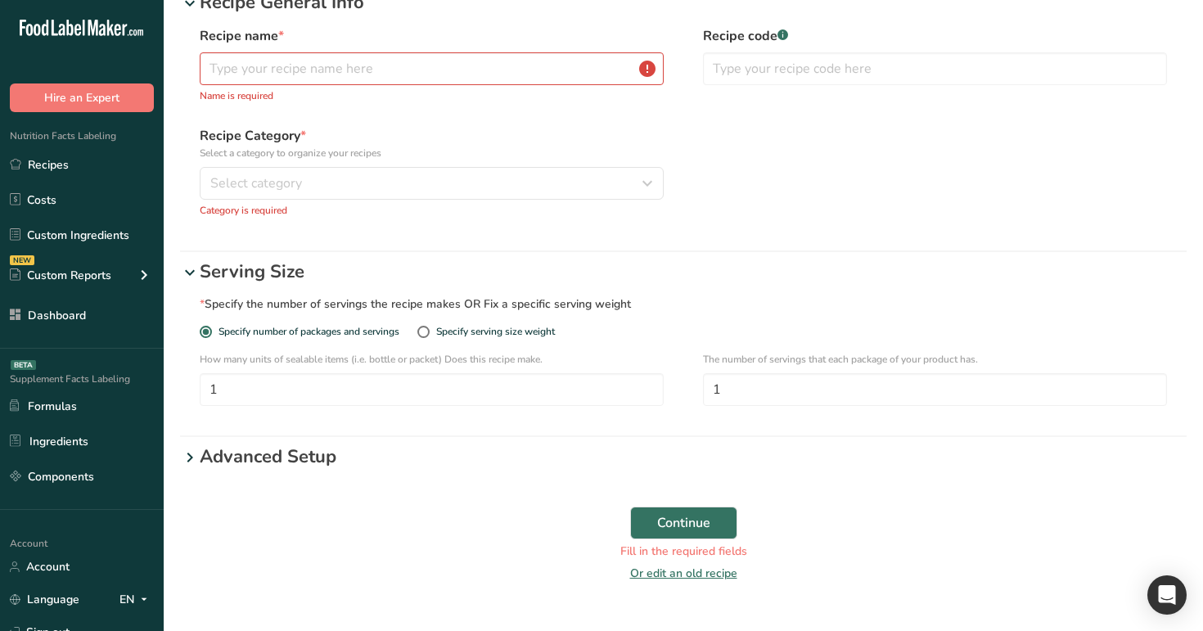
click at [293, 463] on p "Advanced Setup" at bounding box center [693, 457] width 987 height 27
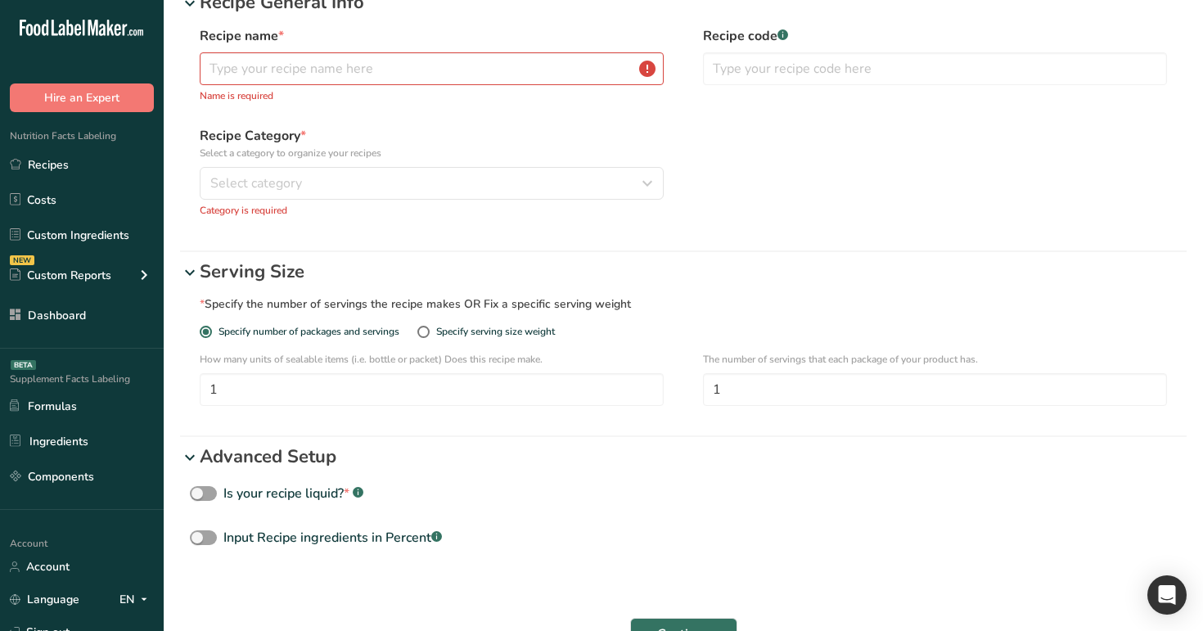
click at [293, 463] on p "Advanced Setup" at bounding box center [693, 457] width 987 height 27
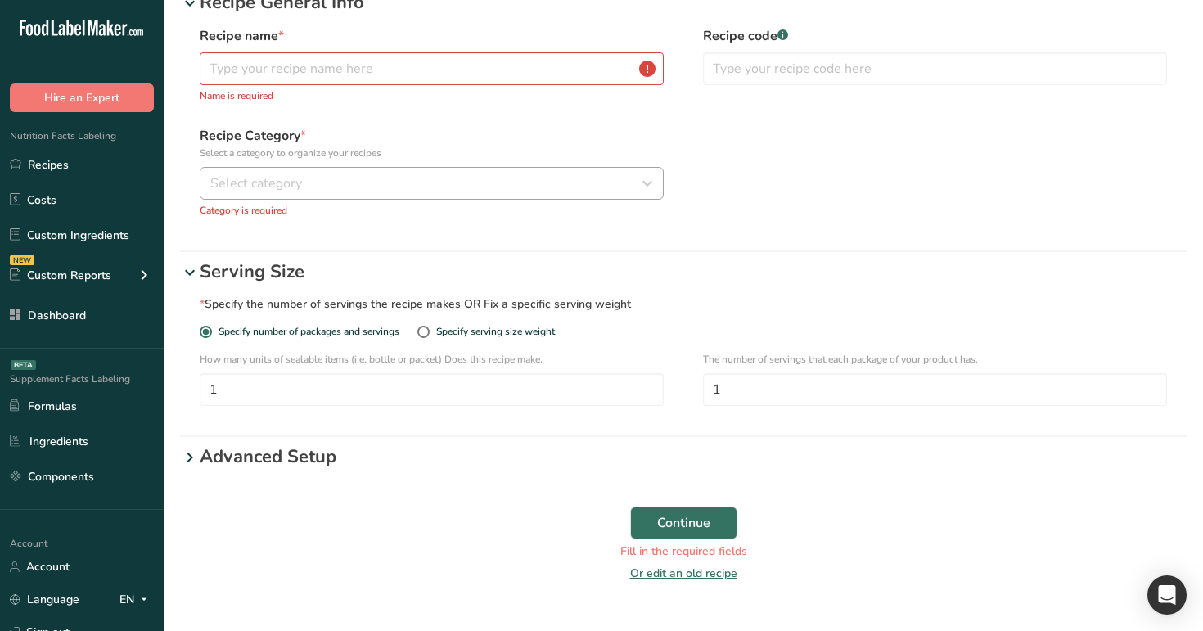
scroll to position [0, 0]
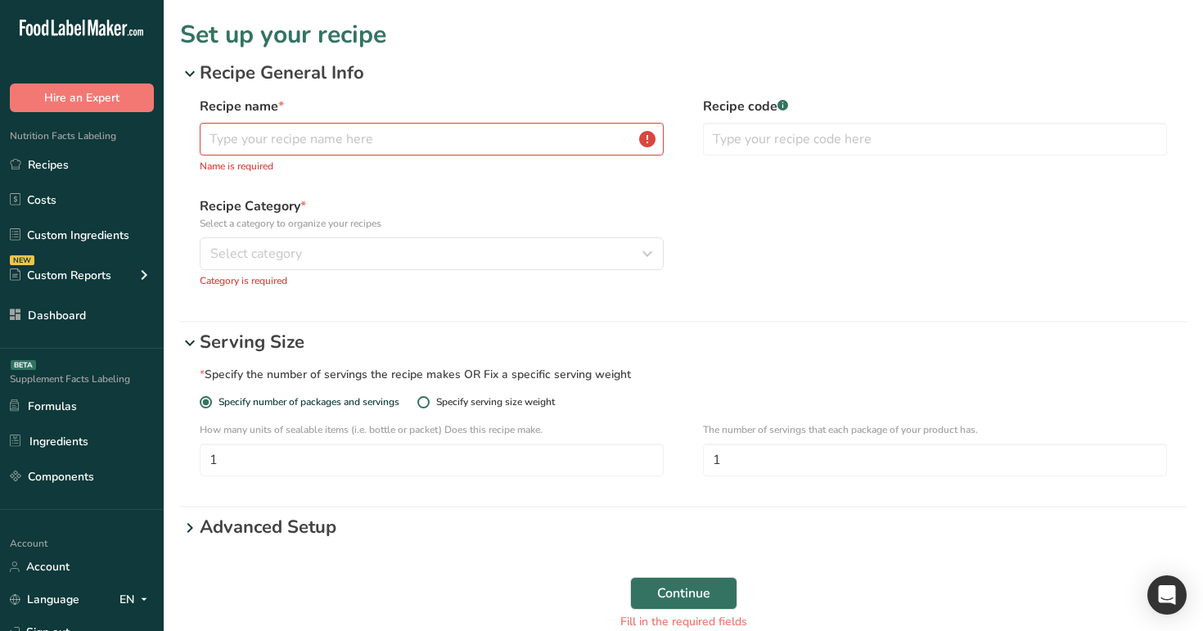
click at [475, 400] on div "Specify serving size weight" at bounding box center [495, 402] width 119 height 12
click at [428, 400] on input "Specify serving size weight" at bounding box center [422, 402] width 11 height 11
radio input "true"
radio input "false"
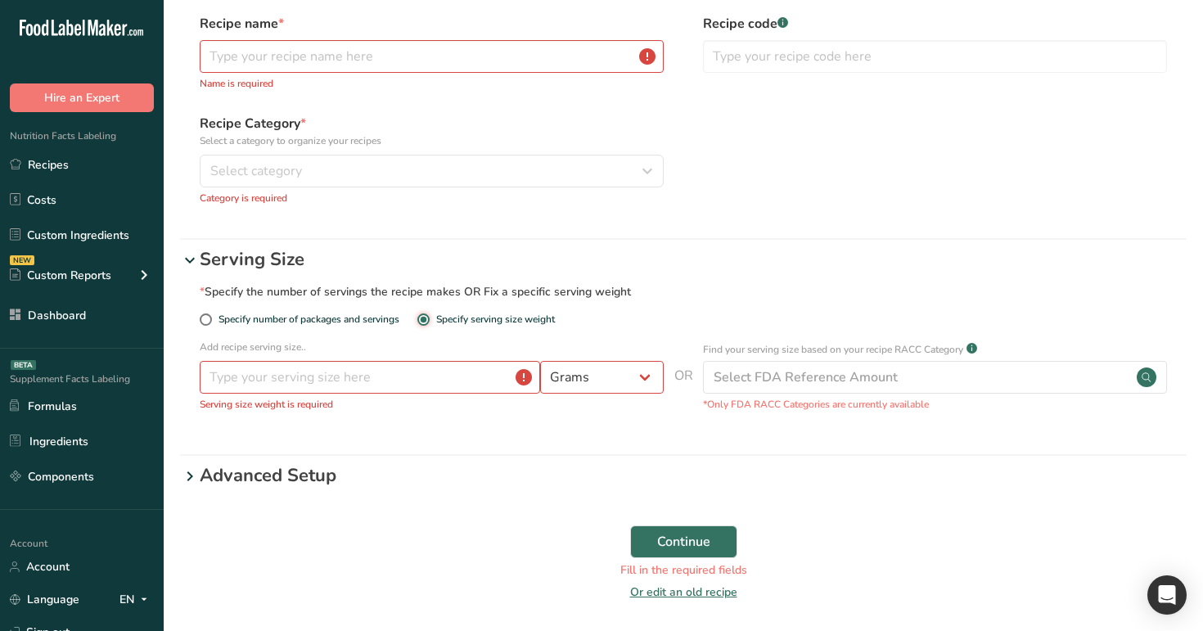
scroll to position [142, 0]
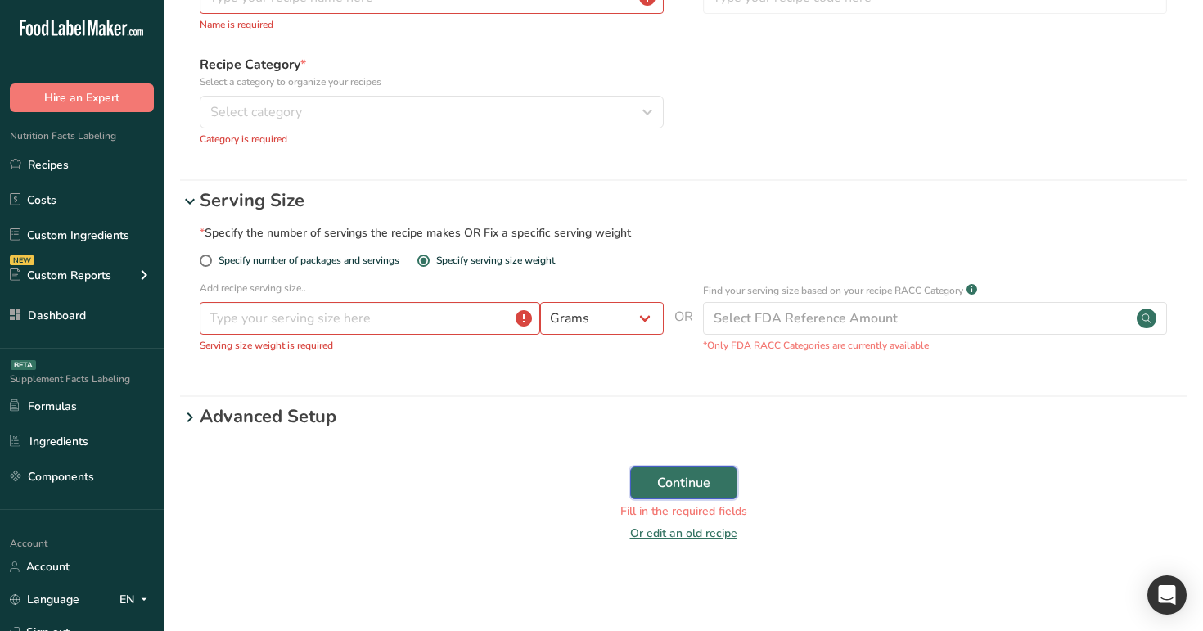
click at [703, 483] on span "Continue" at bounding box center [683, 483] width 53 height 20
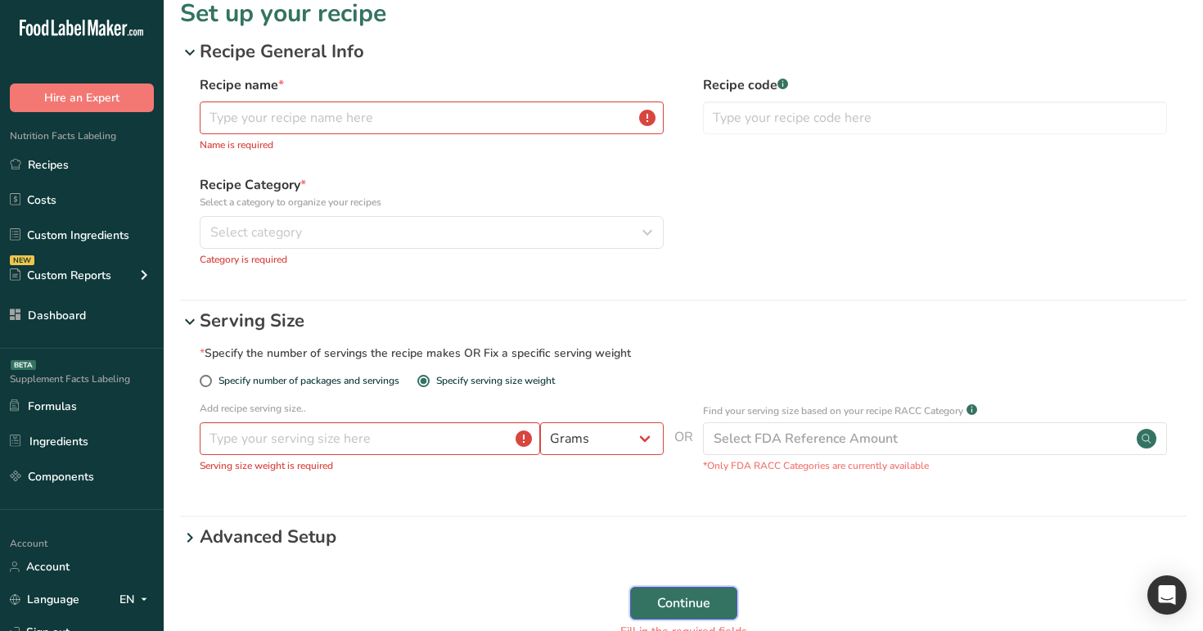
scroll to position [0, 0]
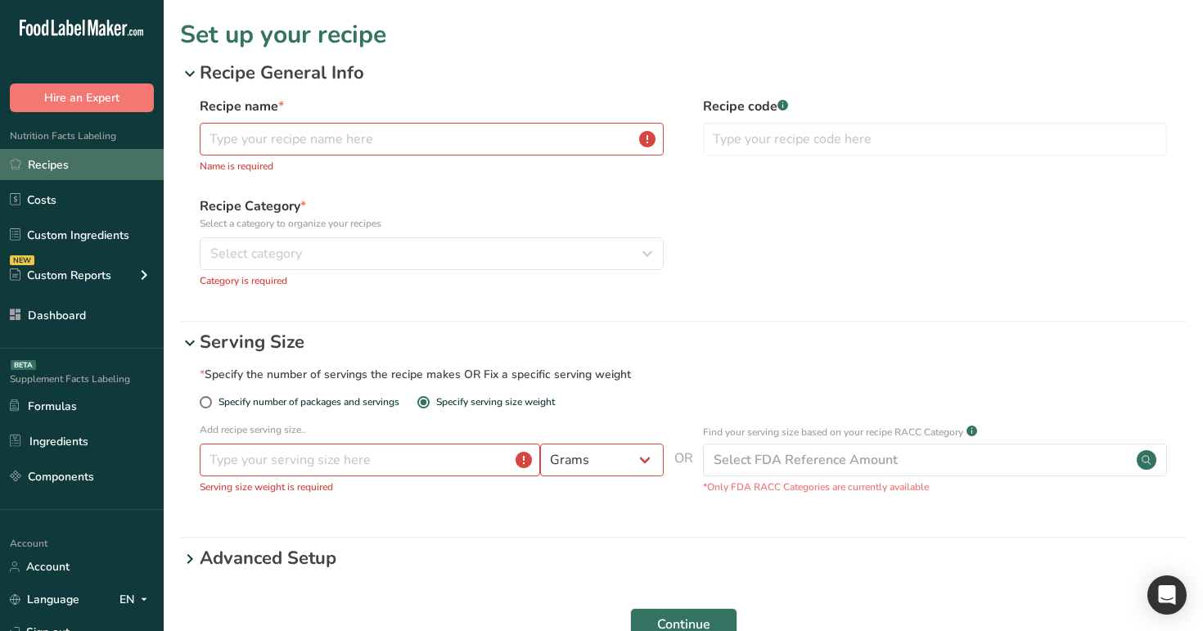
click at [52, 172] on link "Recipes" at bounding box center [82, 164] width 164 height 31
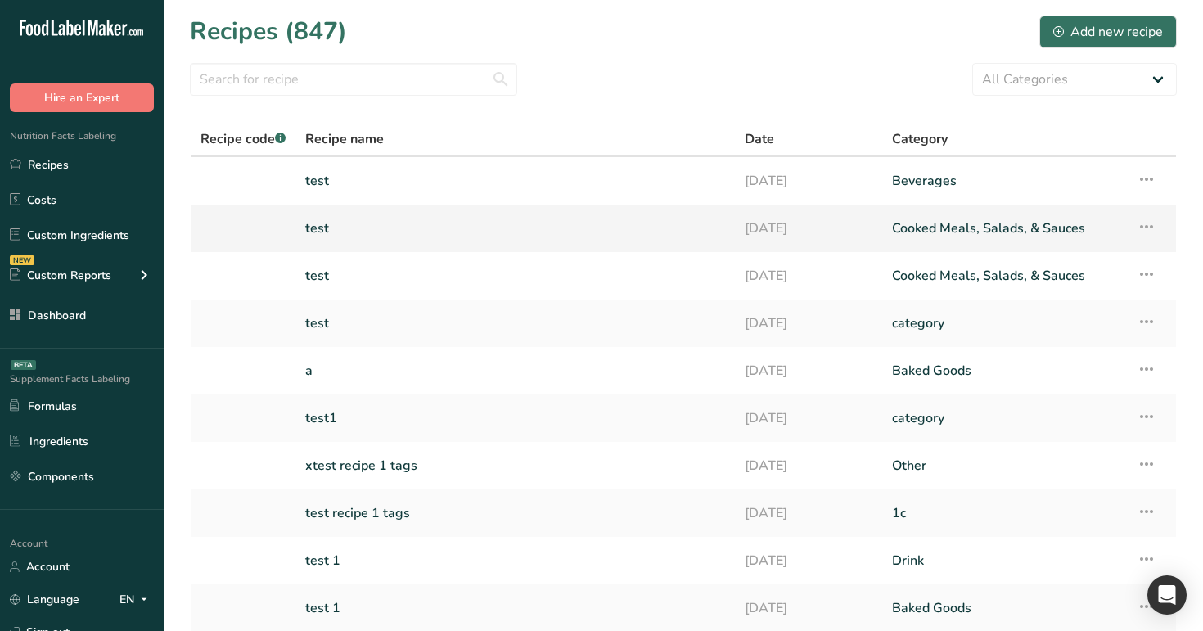
click at [1142, 228] on icon at bounding box center [1147, 226] width 20 height 29
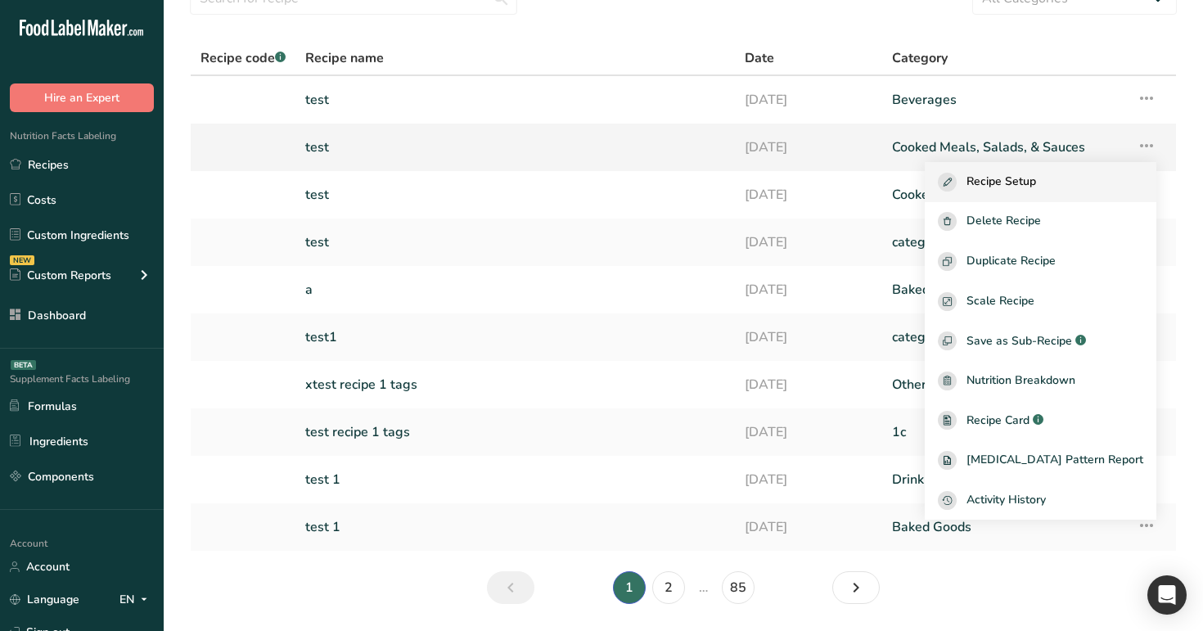
scroll to position [92, 0]
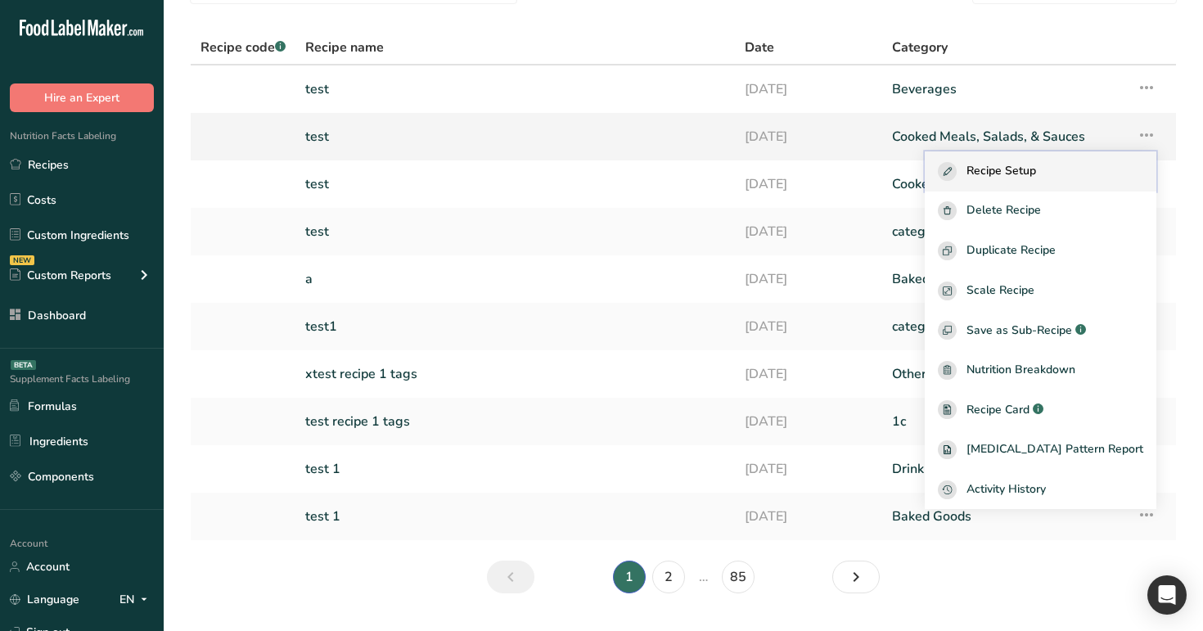
click at [1082, 183] on button "Recipe Setup" at bounding box center [1041, 171] width 232 height 40
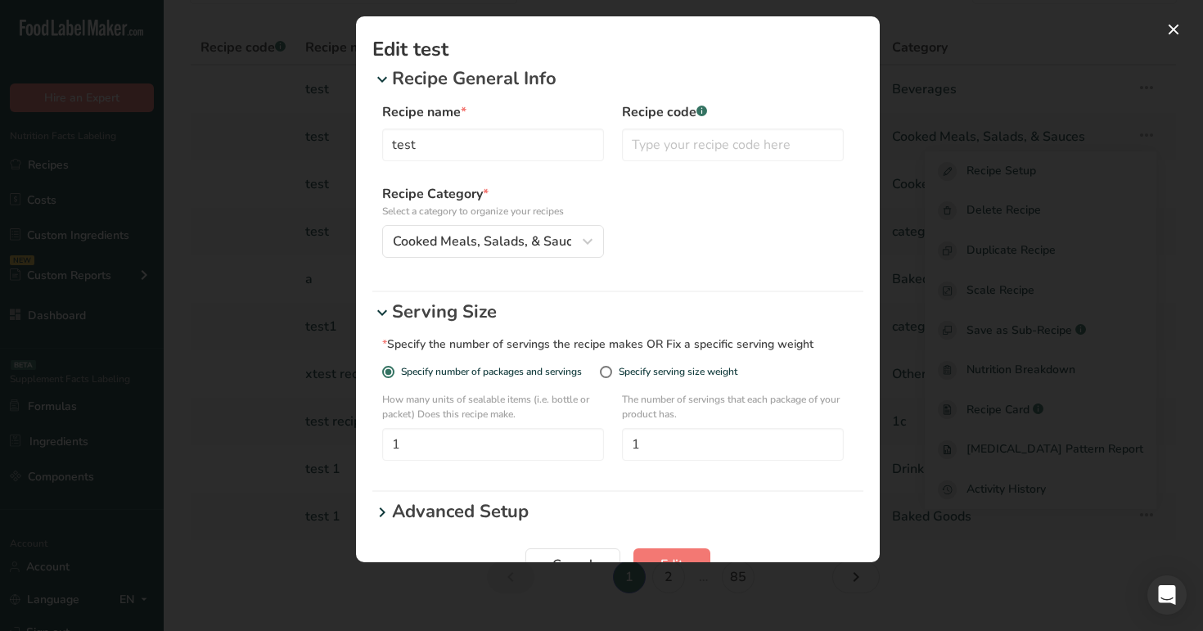
scroll to position [45, 0]
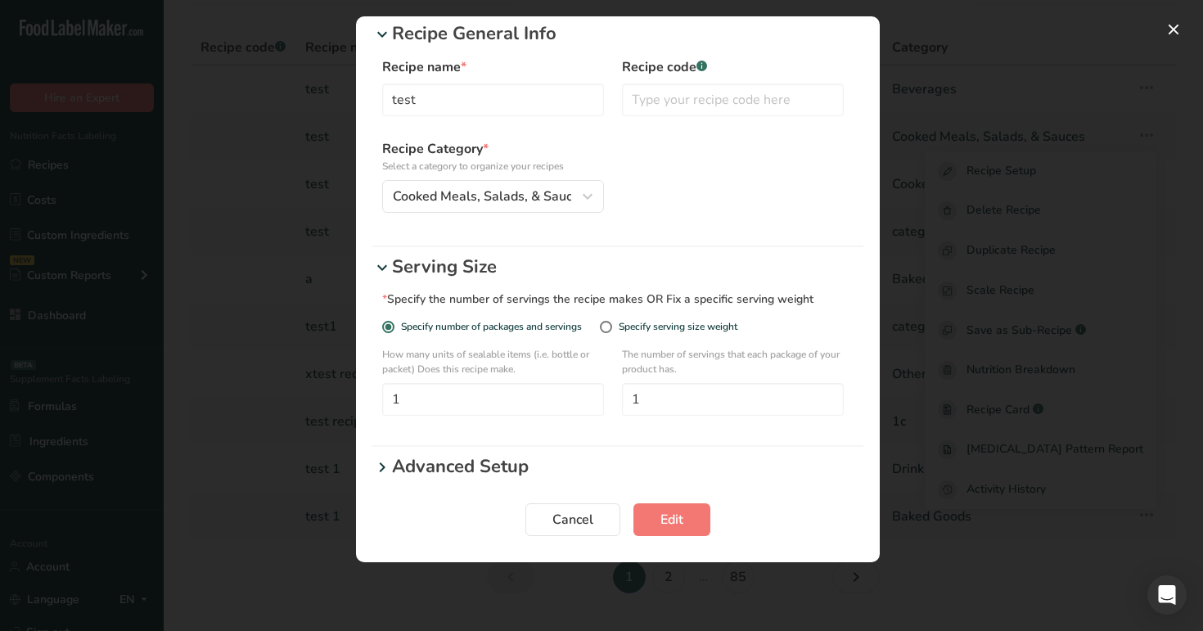
click at [651, 340] on div "Specify serving size weight" at bounding box center [671, 334] width 142 height 26
click at [666, 328] on div "Specify serving size weight" at bounding box center [678, 327] width 119 height 12
click at [611, 328] on input "Specify serving size weight" at bounding box center [605, 327] width 11 height 11
radio input "true"
radio input "false"
